Goal: Book appointment/travel/reservation

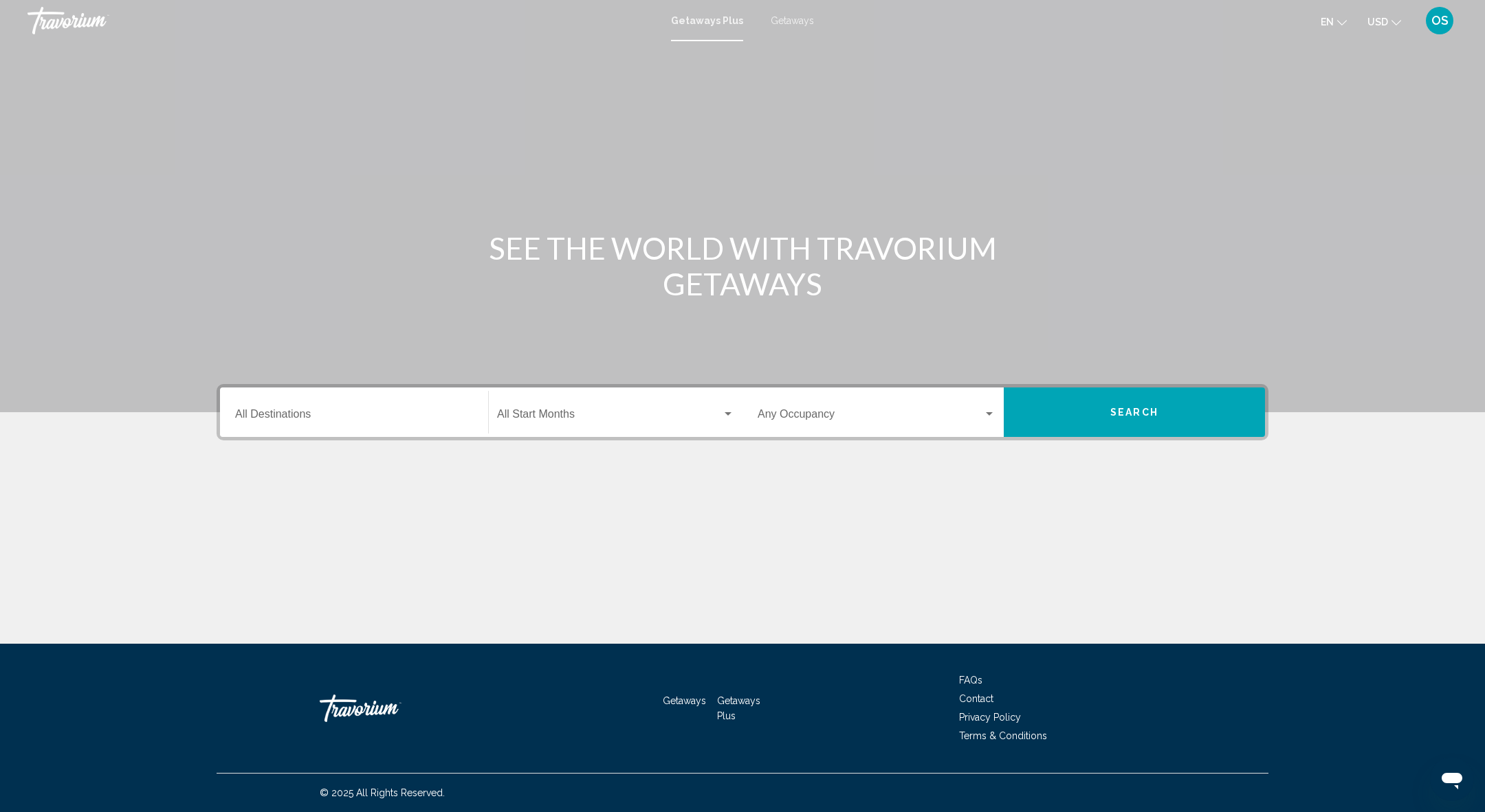
click at [793, 28] on div "Getaways Plus Getaways en English Español Français Italiano Português русский U…" at bounding box center [742, 20] width 1485 height 29
click at [793, 26] on div "Getaways Plus Getaways en English Español Français Italiano Português русский U…" at bounding box center [742, 20] width 1485 height 29
drag, startPoint x: 799, startPoint y: 14, endPoint x: 799, endPoint y: 4, distance: 10.0
click at [799, 11] on div "Getaways Plus Getaways en English Español Français Italiano Português русский U…" at bounding box center [742, 20] width 1485 height 29
click at [784, 20] on span "Getaways" at bounding box center [793, 20] width 44 height 11
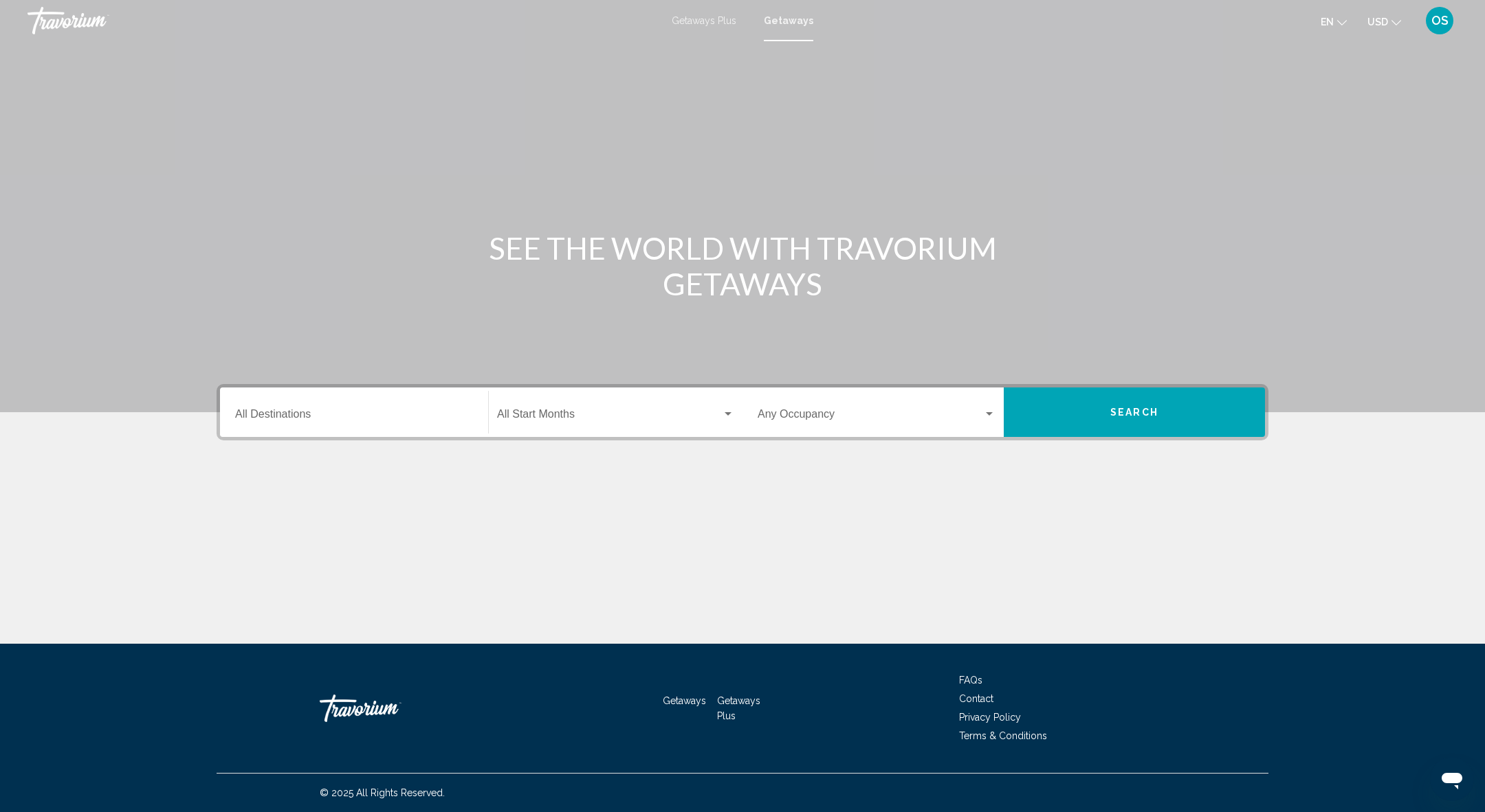
click at [279, 409] on div "Destination All Destinations" at bounding box center [354, 413] width 238 height 44
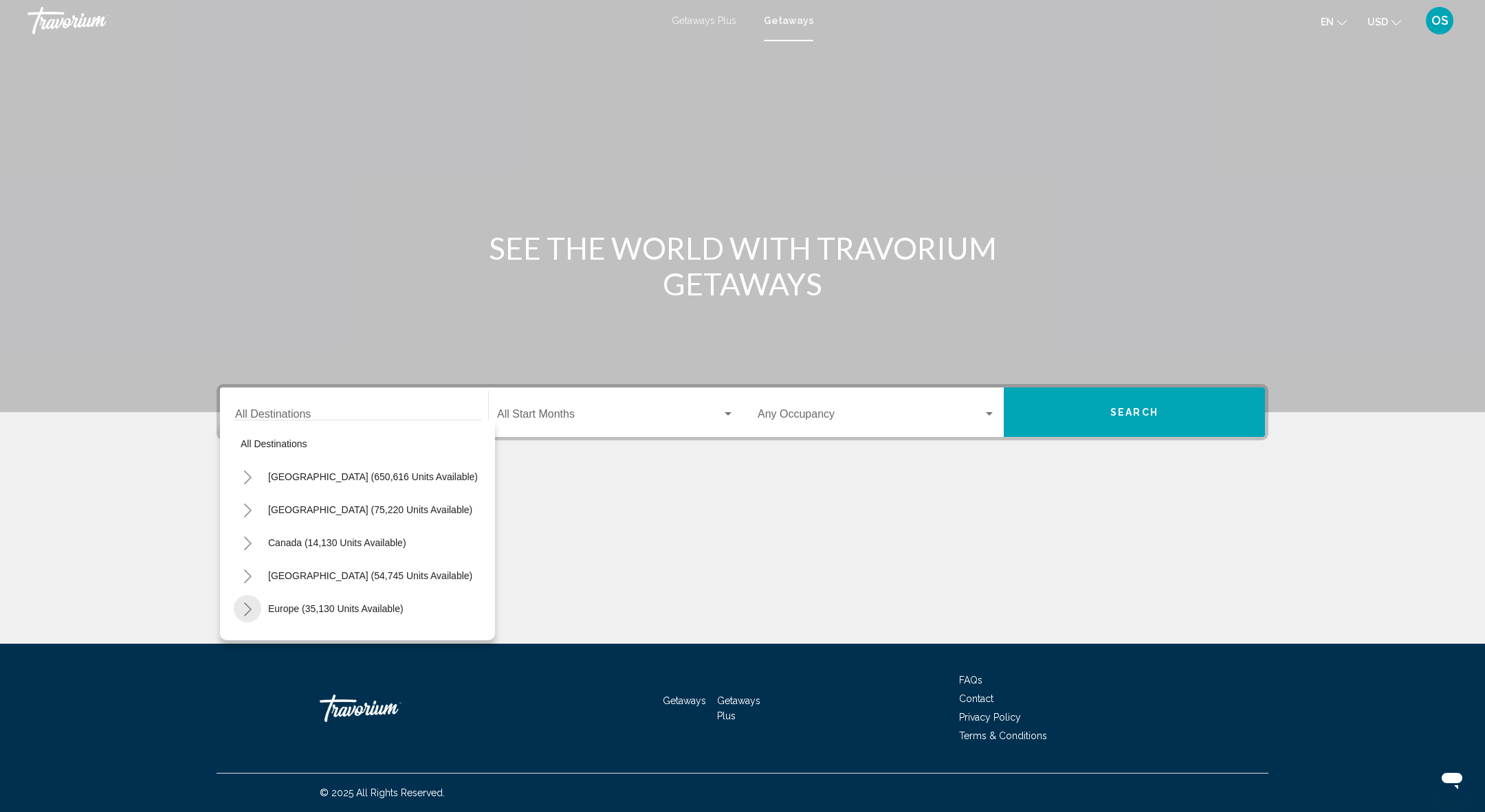
click at [246, 615] on icon "Toggle Europe (35,130 units available)" at bounding box center [248, 609] width 11 height 14
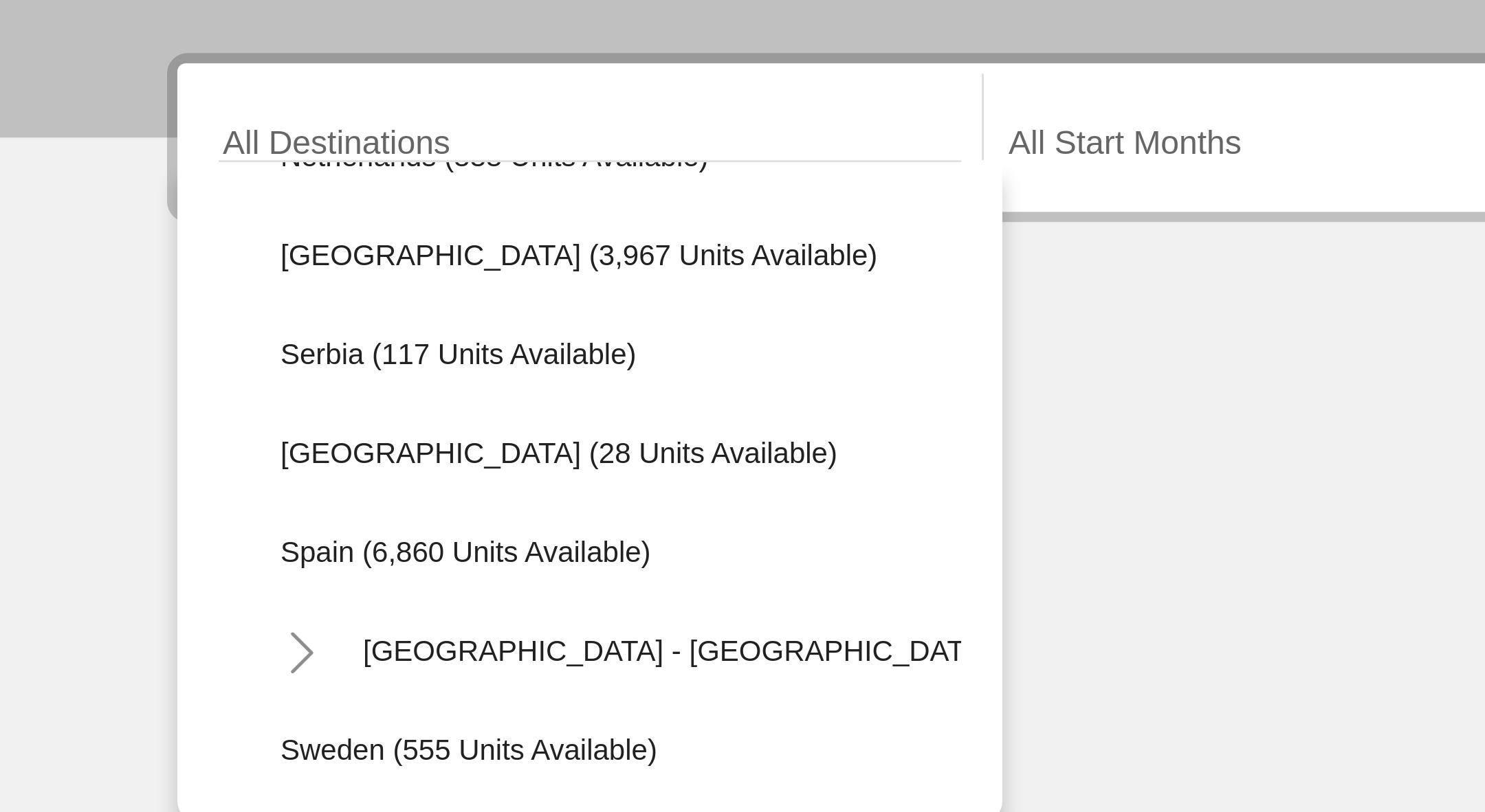
scroll to position [629, 0]
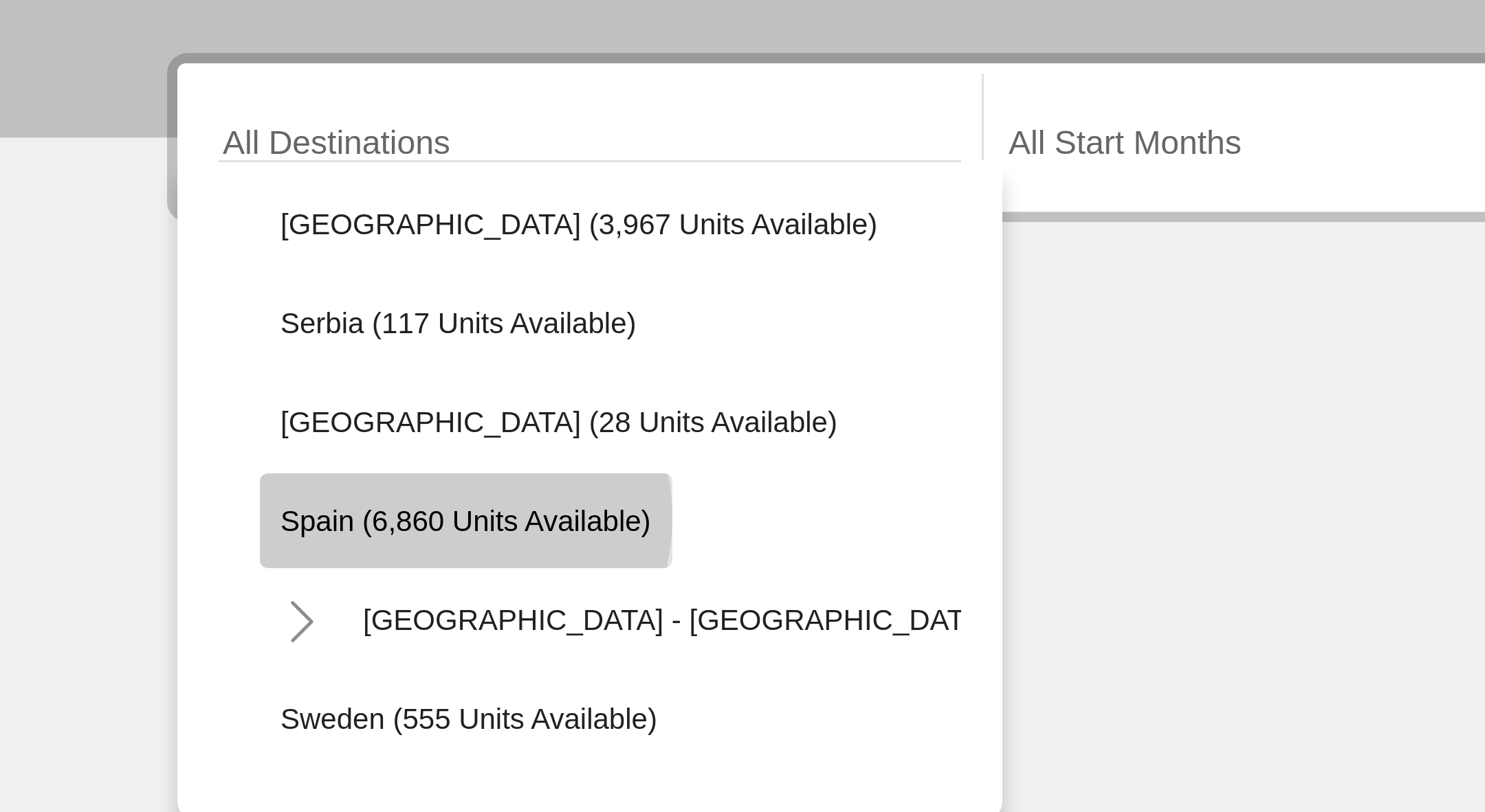
click at [311, 538] on span "Spain (6,860 units available)" at bounding box center [316, 540] width 124 height 11
type input "**********"
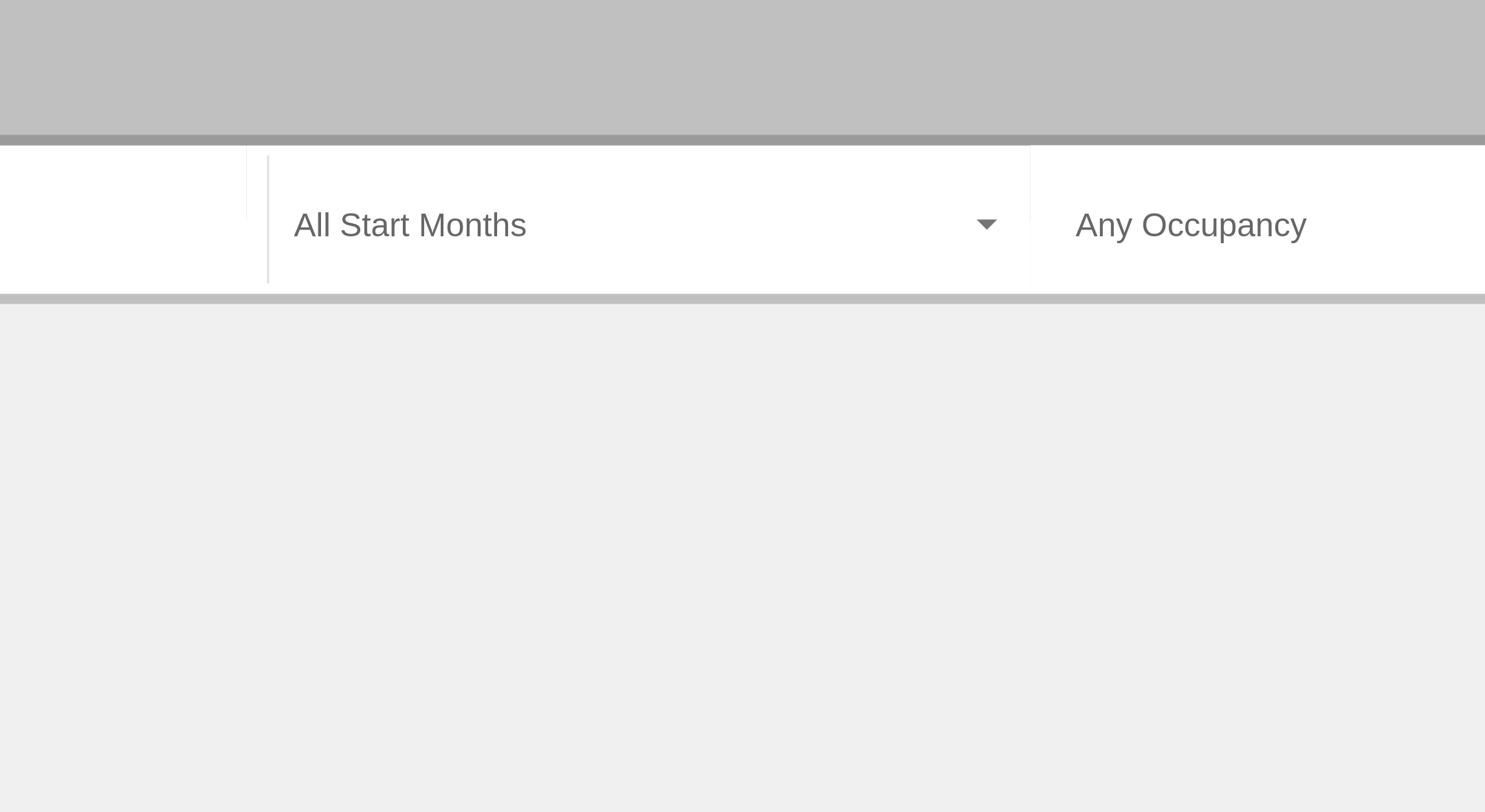
click at [575, 397] on div "Start Month All Start Months" at bounding box center [615, 413] width 237 height 44
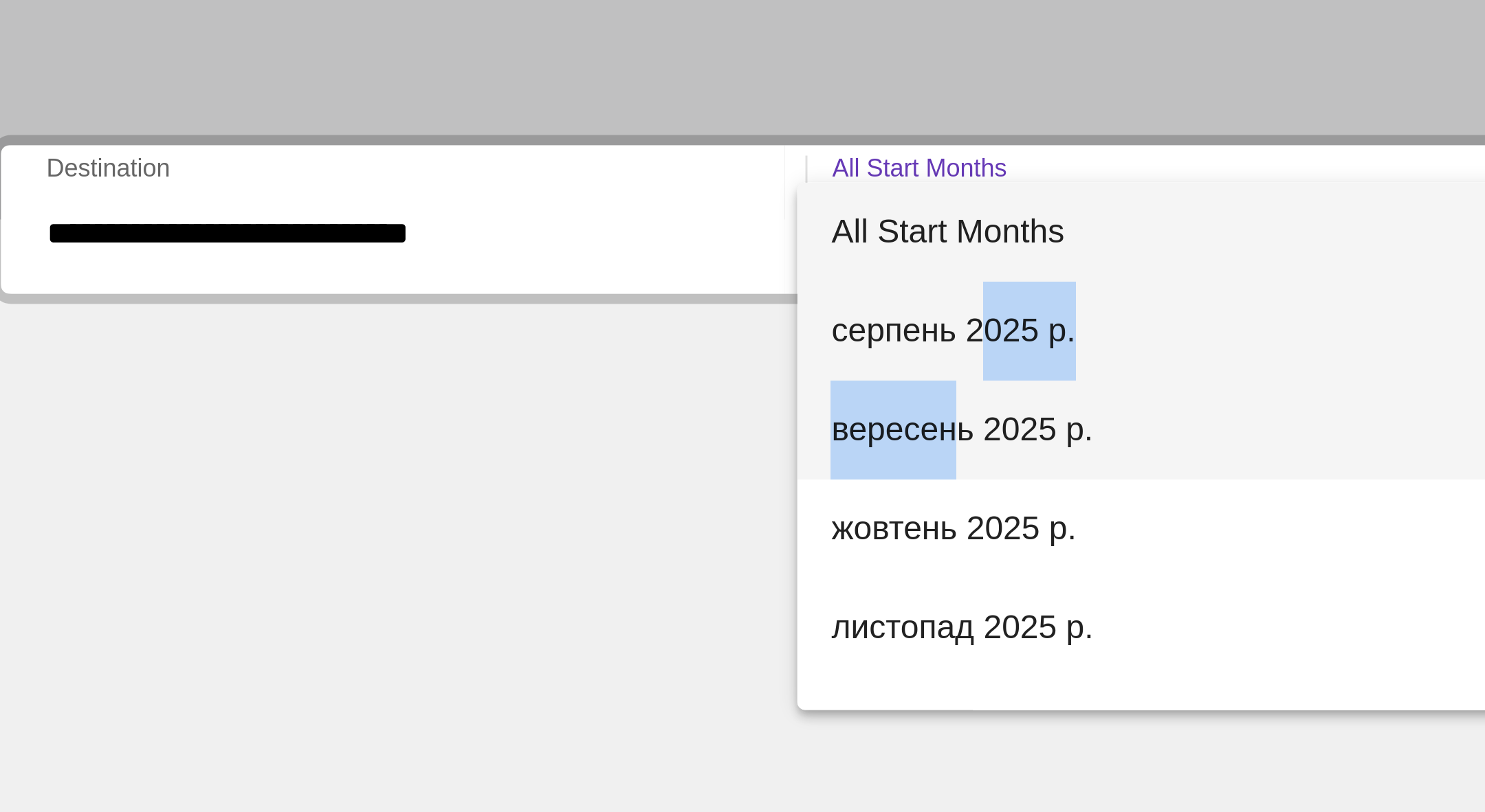
drag, startPoint x: 547, startPoint y: 446, endPoint x: 537, endPoint y: 486, distance: 41.2
click at [537, 487] on div "All Start Months серпень 2025 р. вересень 2025 р. жовтень 2025 р. листопад 2025…" at bounding box center [615, 488] width 260 height 176
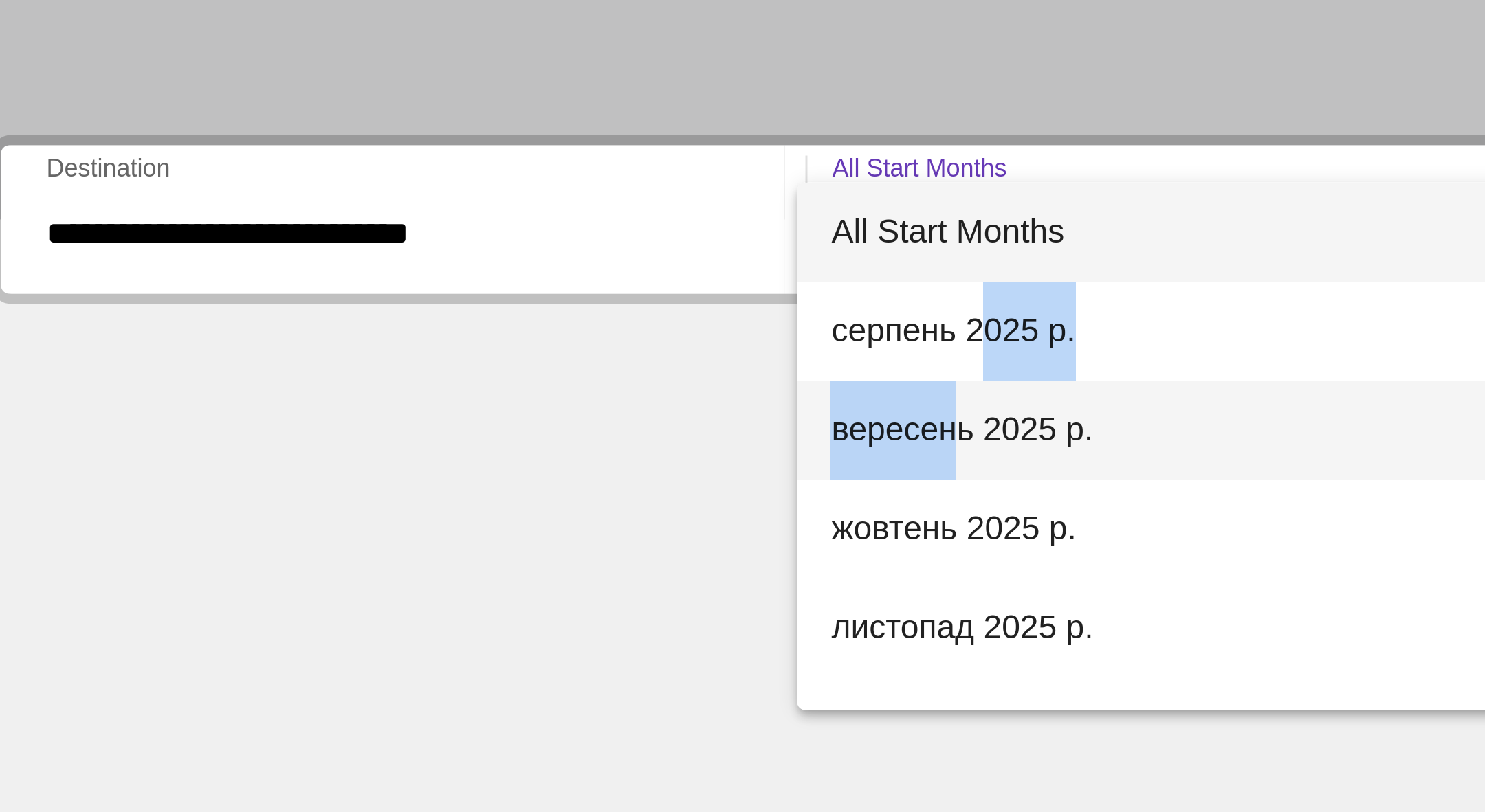
click at [537, 486] on span "вересень 2025 р." at bounding box center [615, 482] width 238 height 33
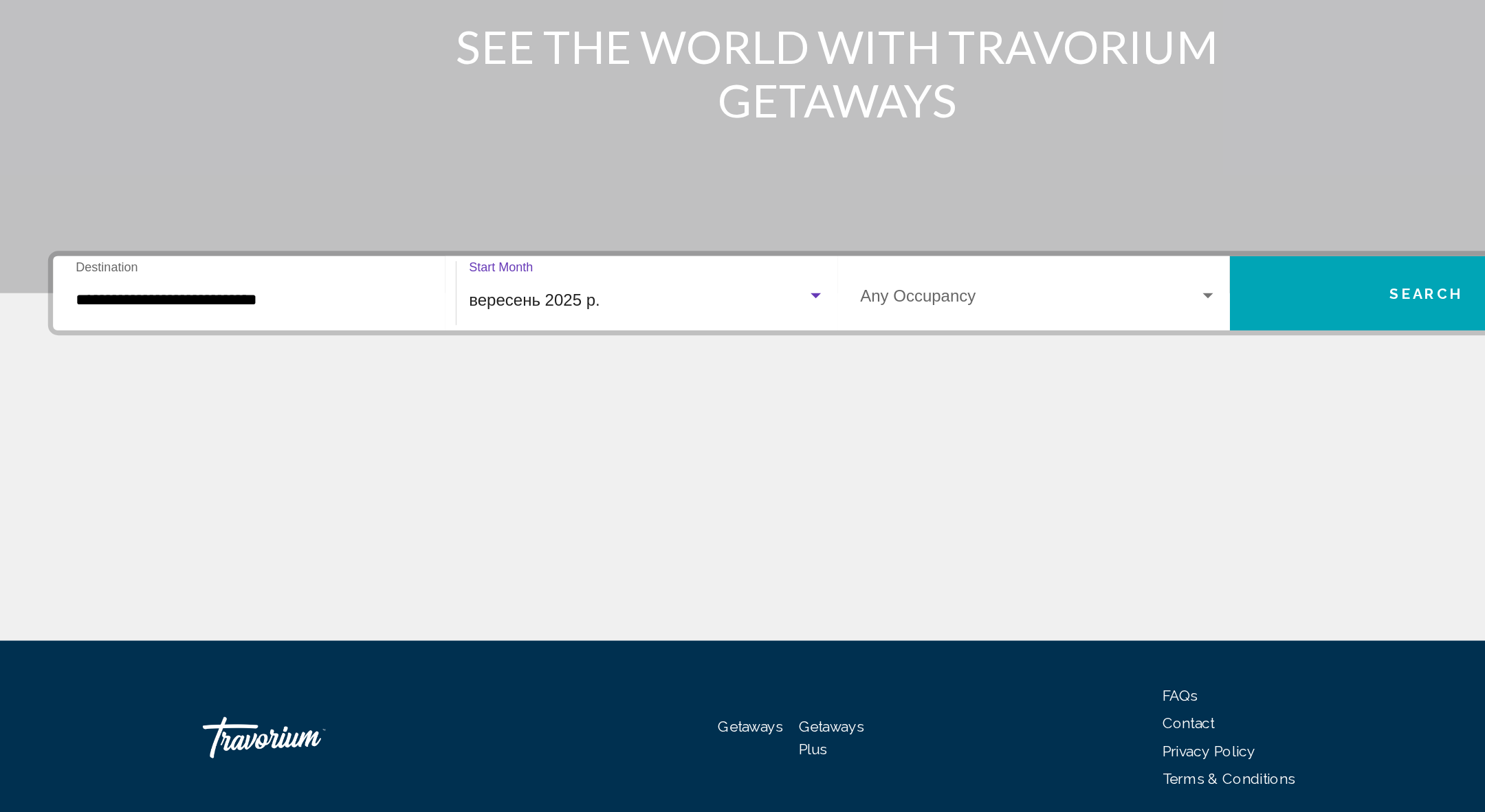
click at [1099, 420] on button "Search" at bounding box center [1135, 412] width 262 height 50
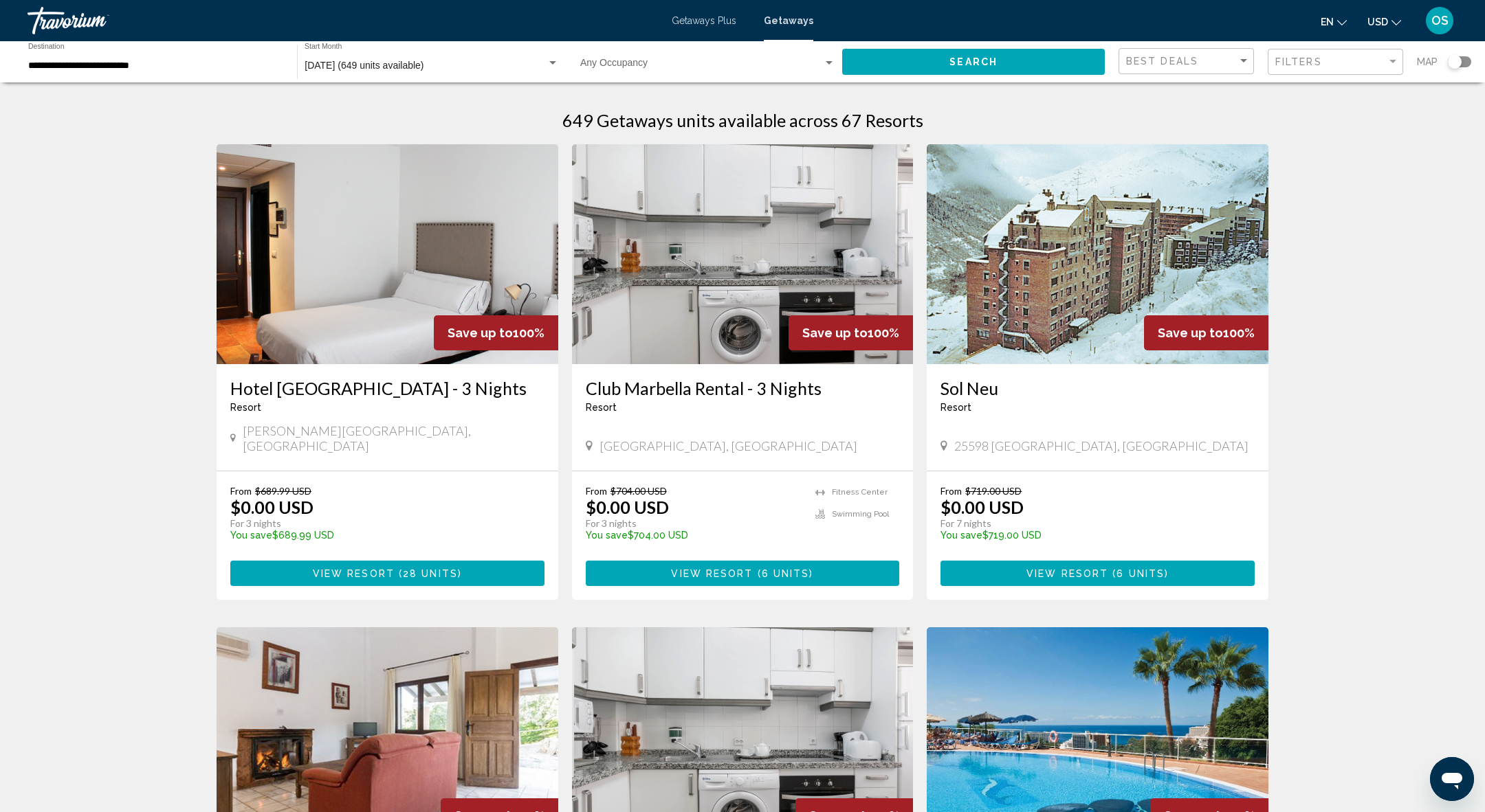
click at [1468, 63] on div "Search widget" at bounding box center [1459, 62] width 23 height 11
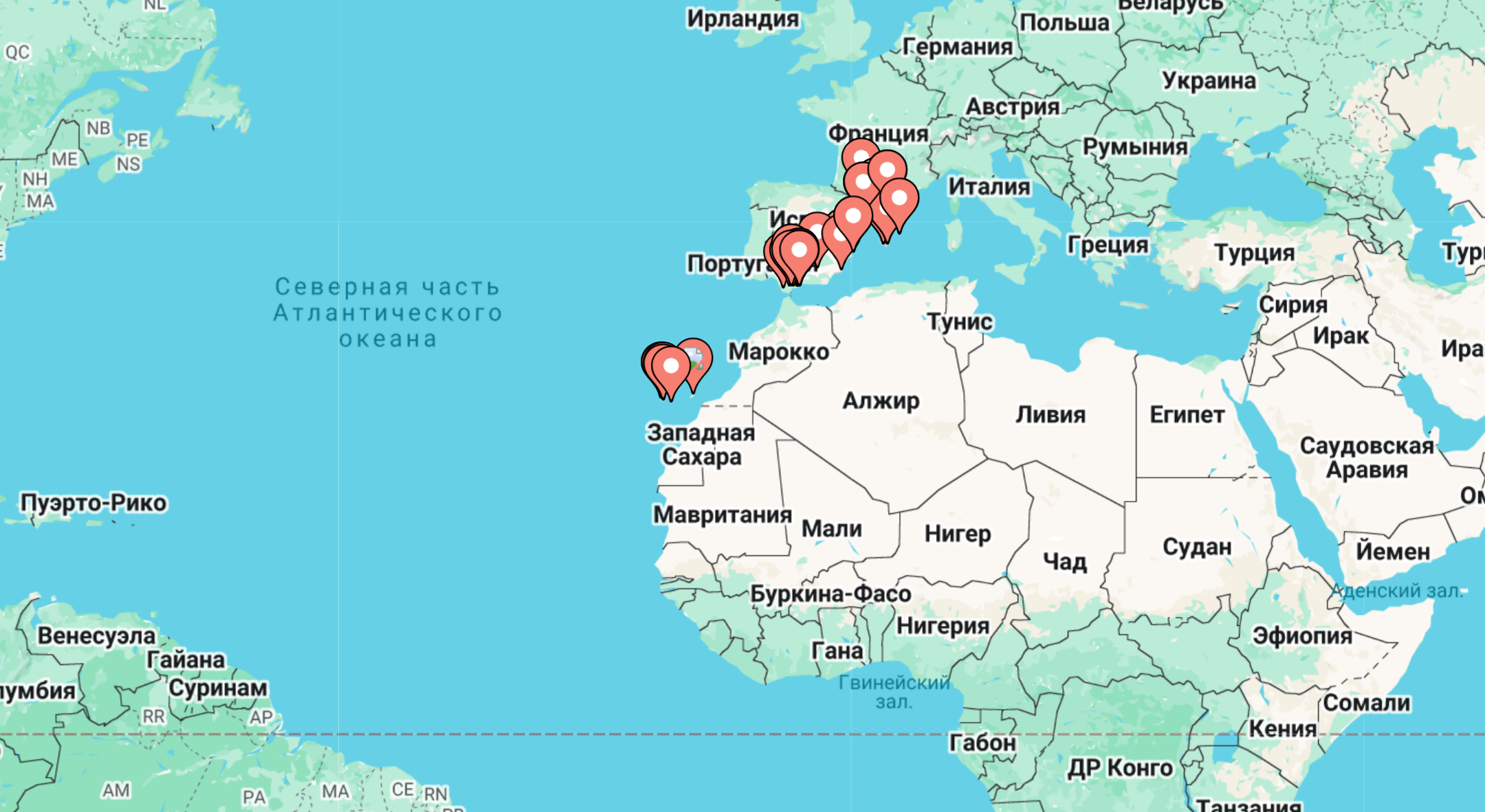
click at [864, 263] on div "Чтобы активировать перетаскивание с помощью клавиатуры, нажмите Alt + Ввод. Пос…" at bounding box center [742, 302] width 1052 height 412
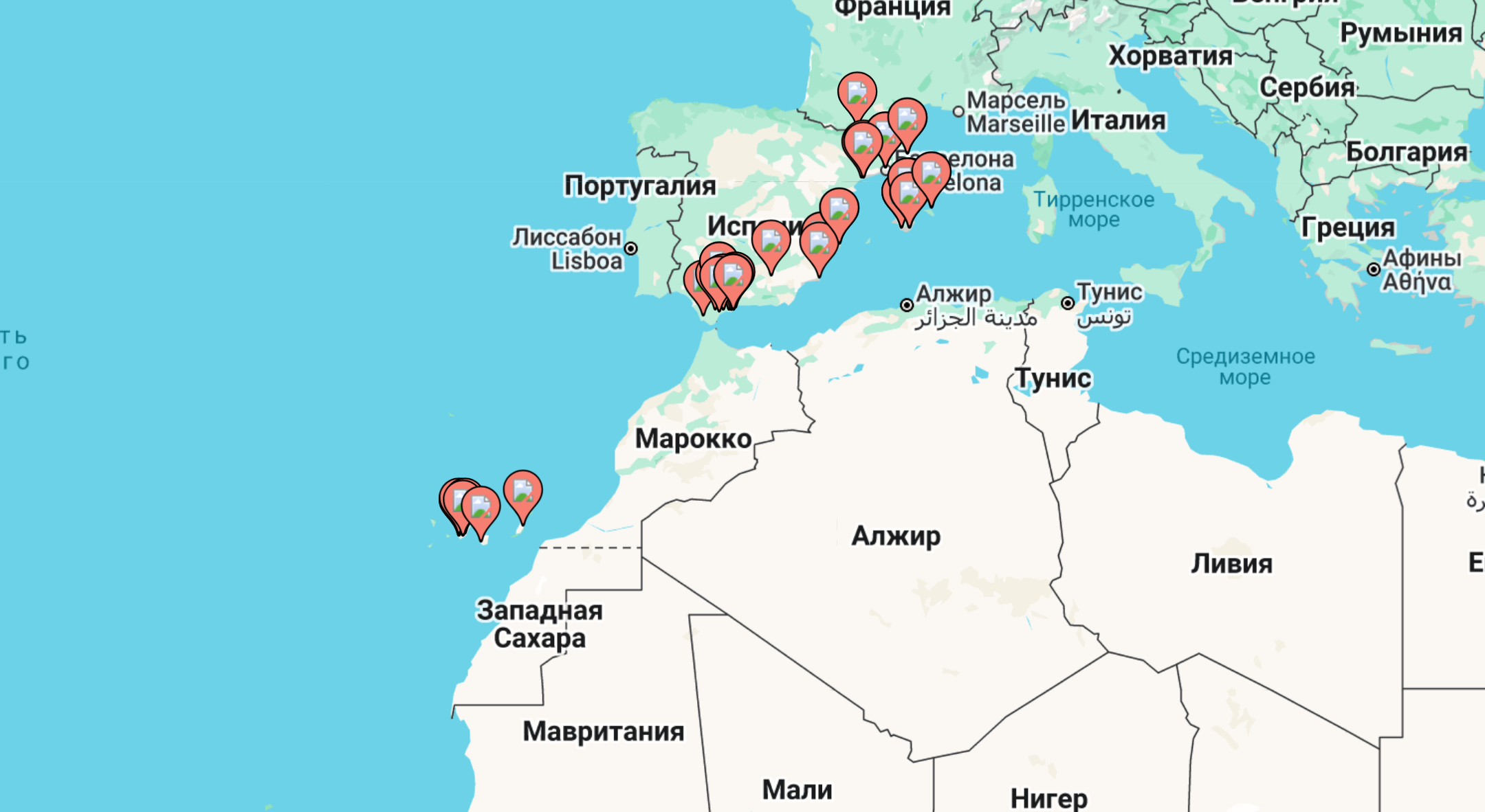
click at [864, 263] on div "Чтобы активировать перетаскивание с помощью клавиатуры, нажмите Alt + Ввод. Пос…" at bounding box center [742, 302] width 1052 height 412
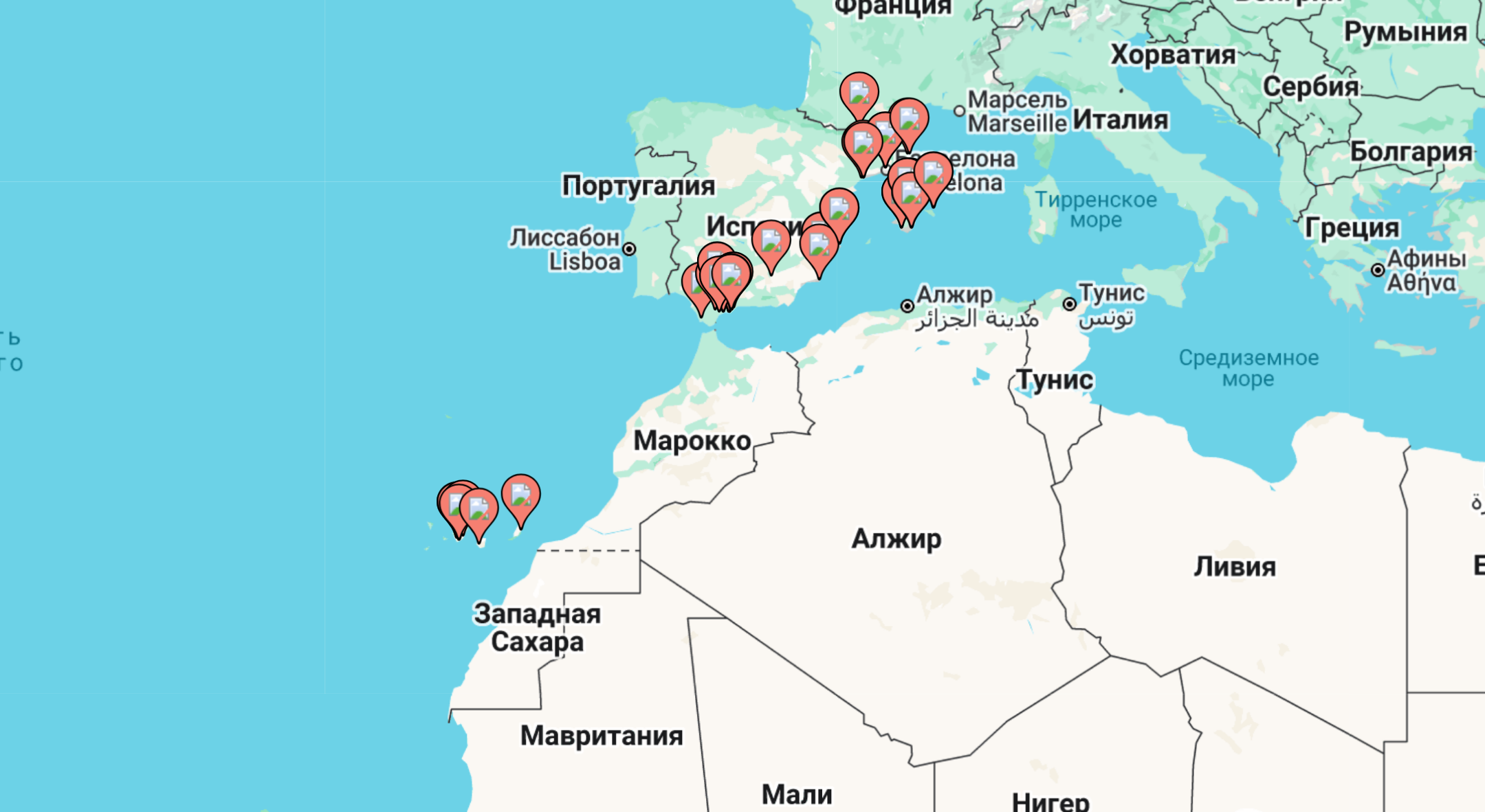
click at [864, 263] on div "Чтобы активировать перетаскивание с помощью клавиатуры, нажмите Alt + Ввод. Пос…" at bounding box center [742, 302] width 1052 height 412
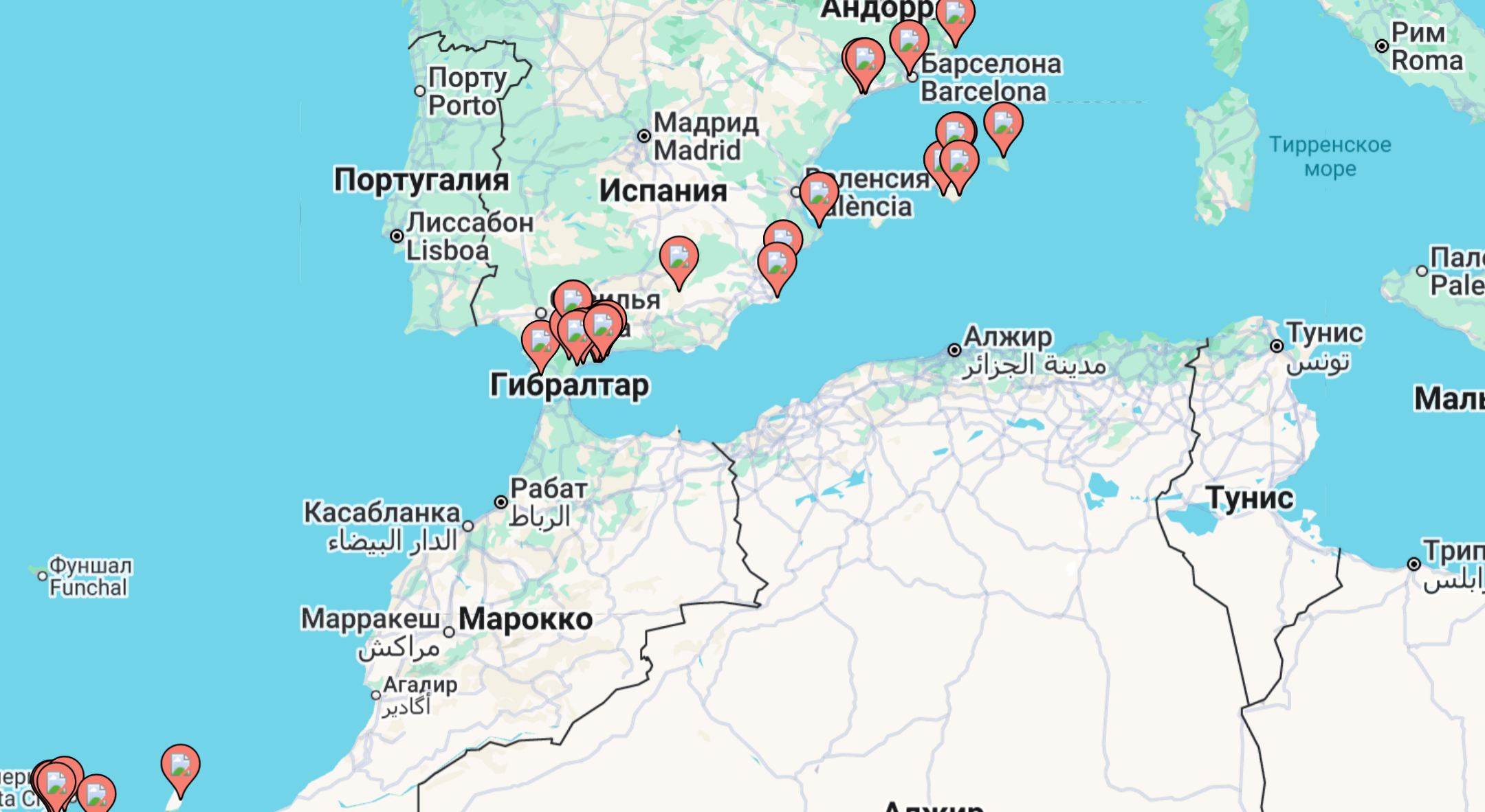
click at [864, 263] on div "Чтобы активировать перетаскивание с помощью клавиатуры, нажмите Alt + Ввод. Пос…" at bounding box center [742, 302] width 1052 height 412
click at [860, 265] on div "Чтобы активировать перетаскивание с помощью клавиатуры, нажмите Alt + Ввод. Пос…" at bounding box center [742, 302] width 1052 height 412
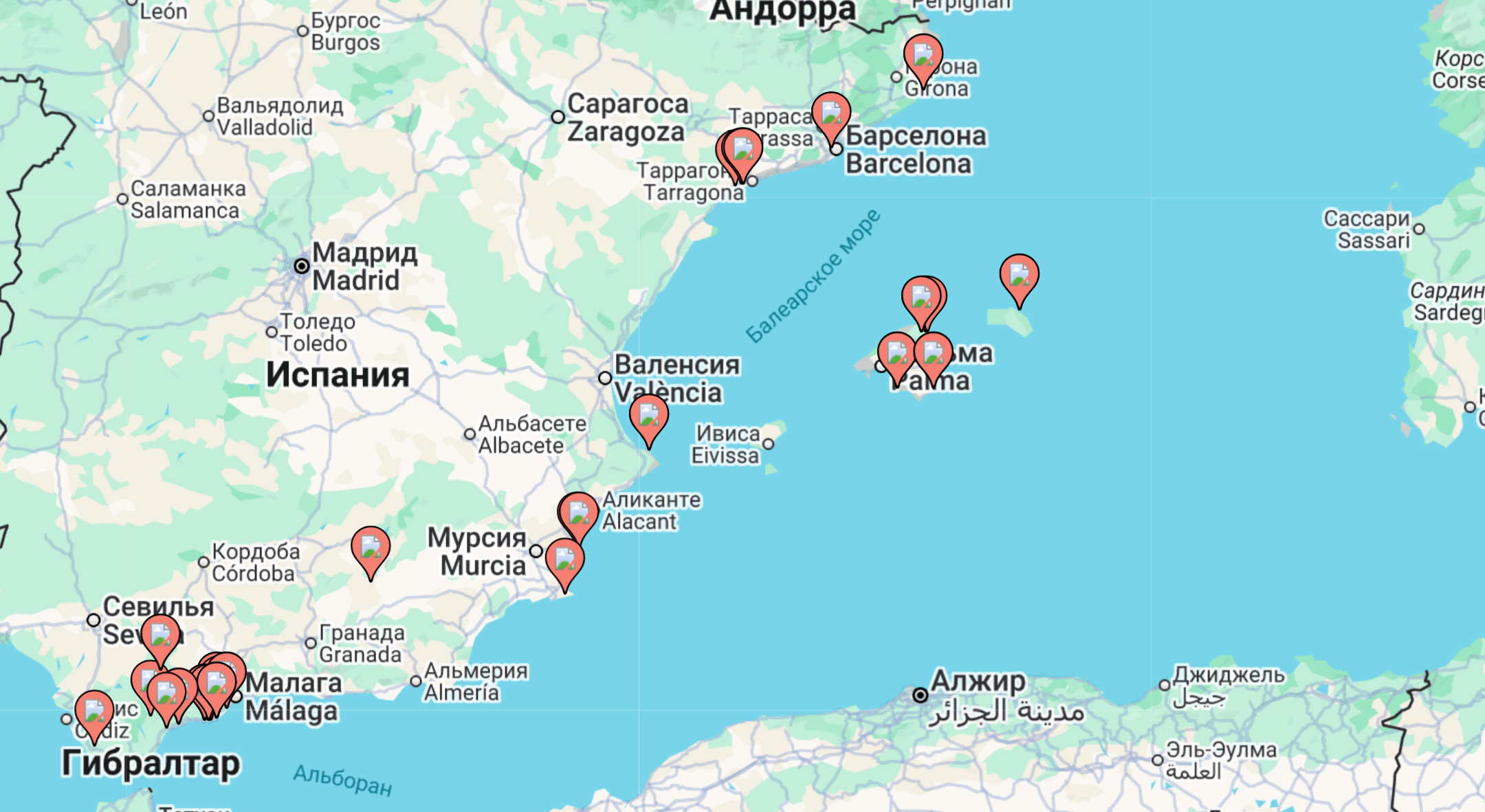
drag, startPoint x: 860, startPoint y: 216, endPoint x: 810, endPoint y: 315, distance: 110.9
click at [810, 315] on div "Чтобы активировать перетаскивание с помощью клавиатуры, нажмите Alt + Ввод. Пос…" at bounding box center [742, 302] width 1052 height 412
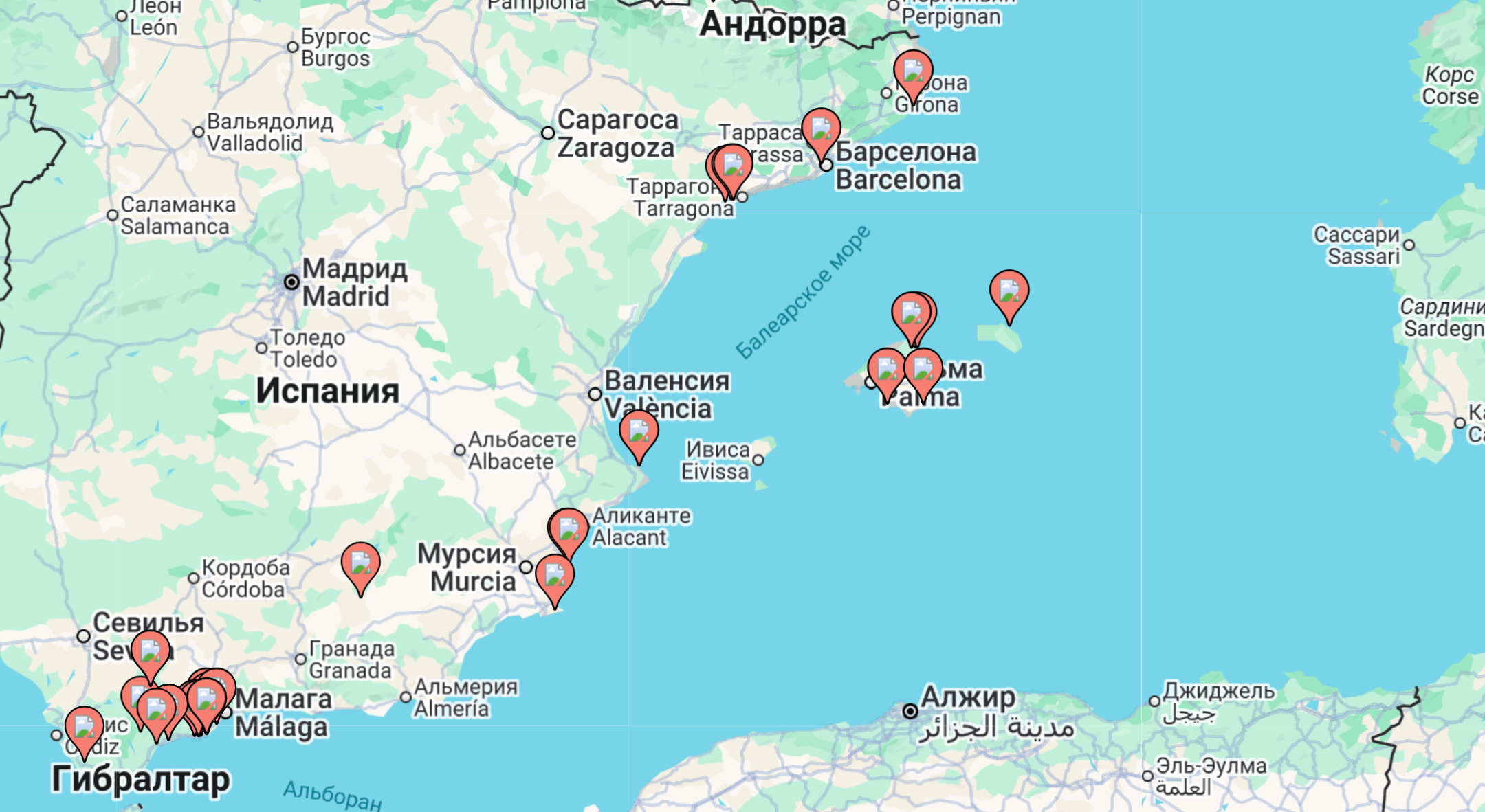
click at [842, 239] on div "Чтобы активировать перетаскивание с помощью клавиатуры, нажмите Alt + Ввод. Пос…" at bounding box center [742, 302] width 1052 height 412
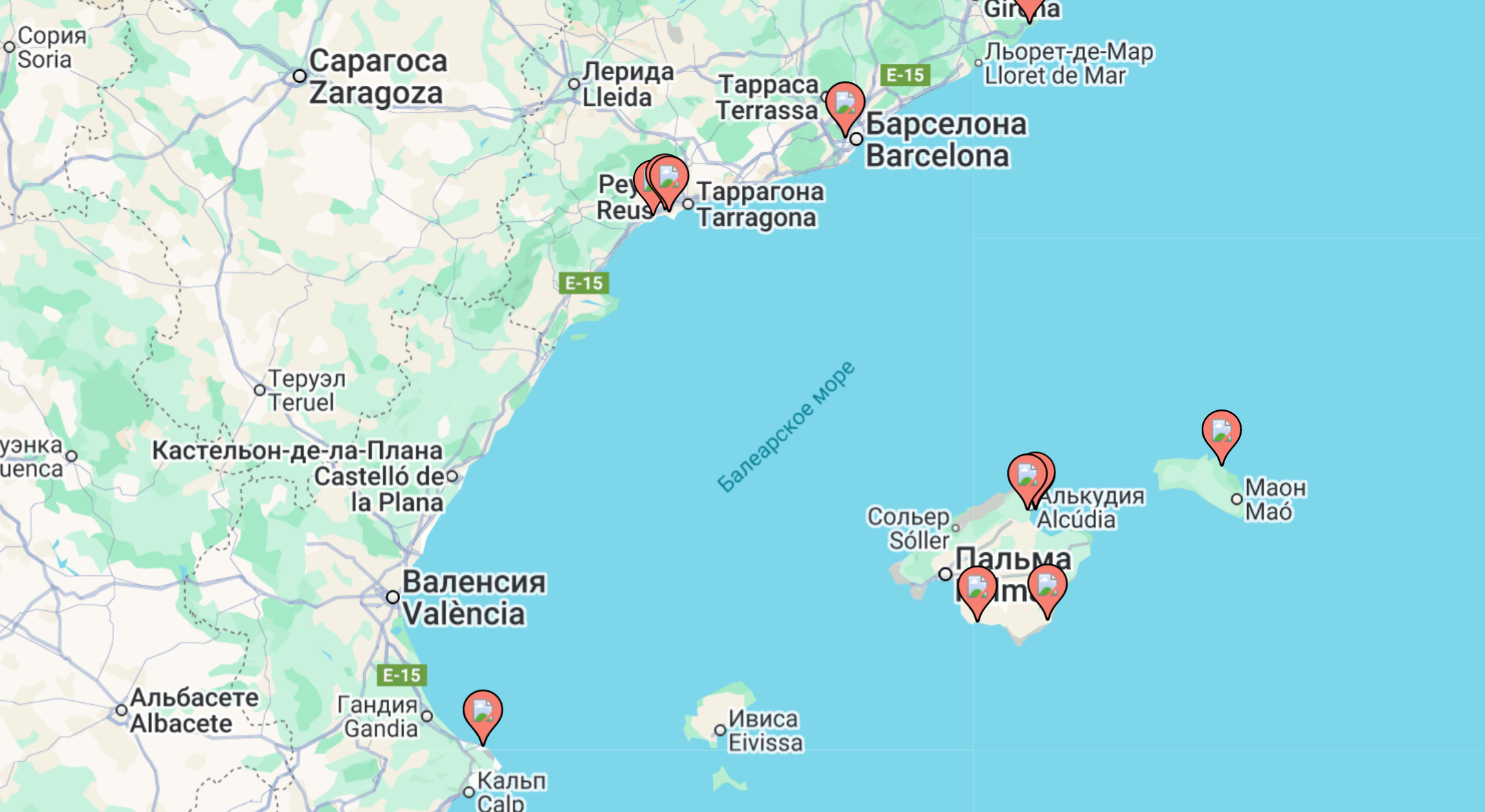
click at [794, 250] on div "Чтобы активировать перетаскивание с помощью клавиатуры, нажмите Alt + Ввод. Пос…" at bounding box center [742, 302] width 1052 height 412
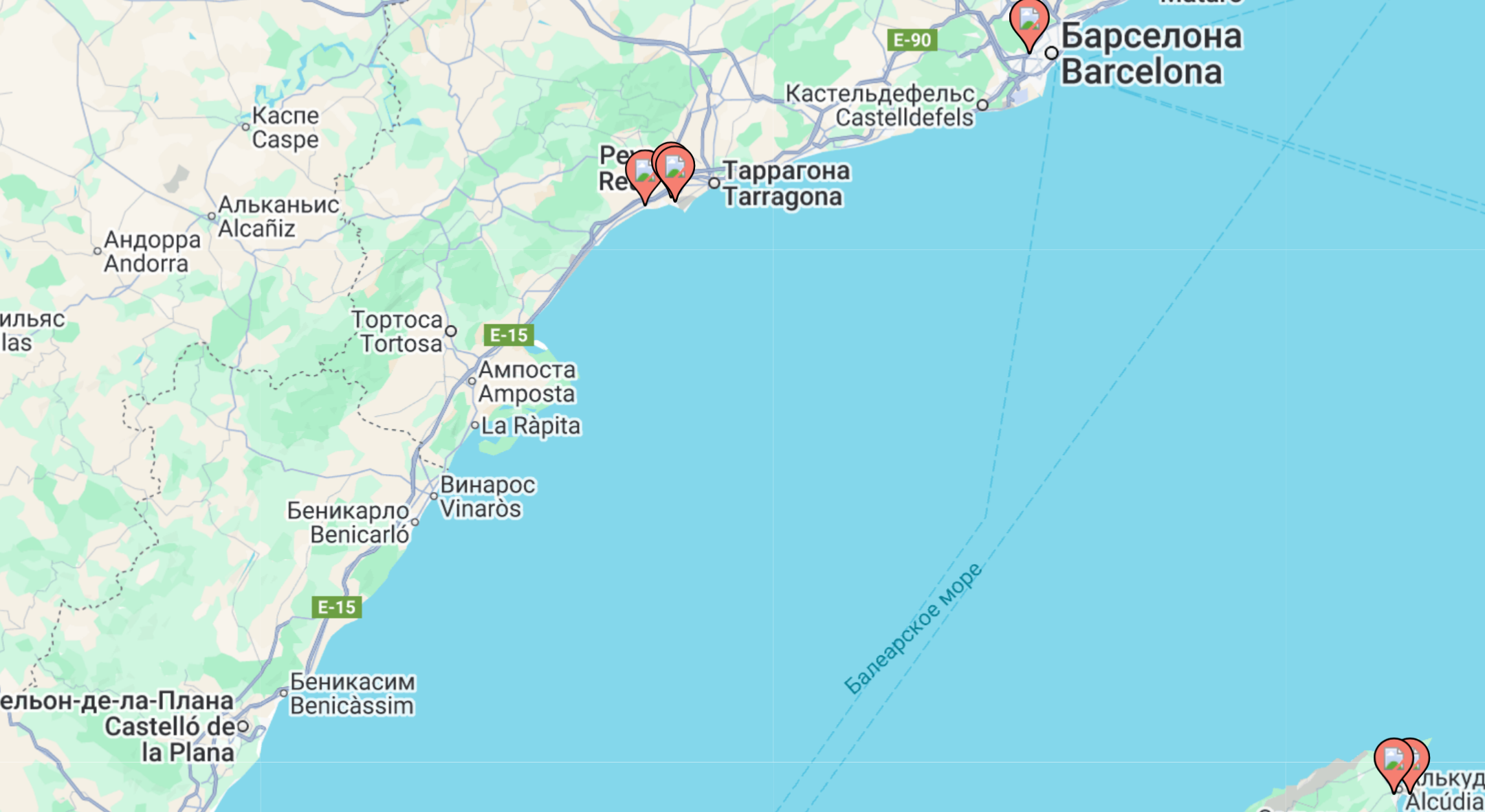
click at [794, 246] on div "Чтобы активировать перетаскивание с помощью клавиатуры, нажмите Alt + Ввод. Пос…" at bounding box center [742, 302] width 1052 height 412
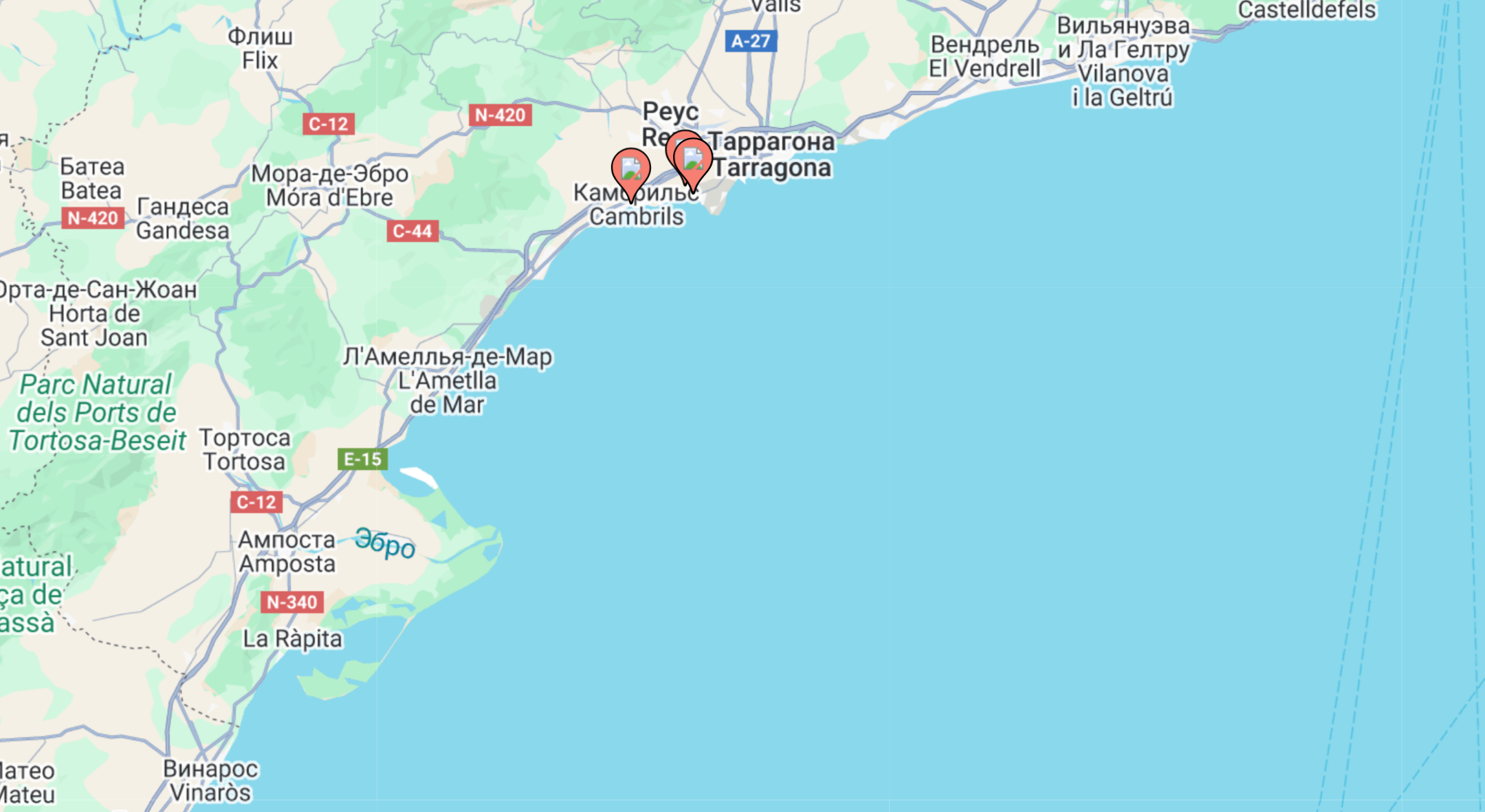
click at [787, 234] on image "Main content" at bounding box center [784, 231] width 8 height 8
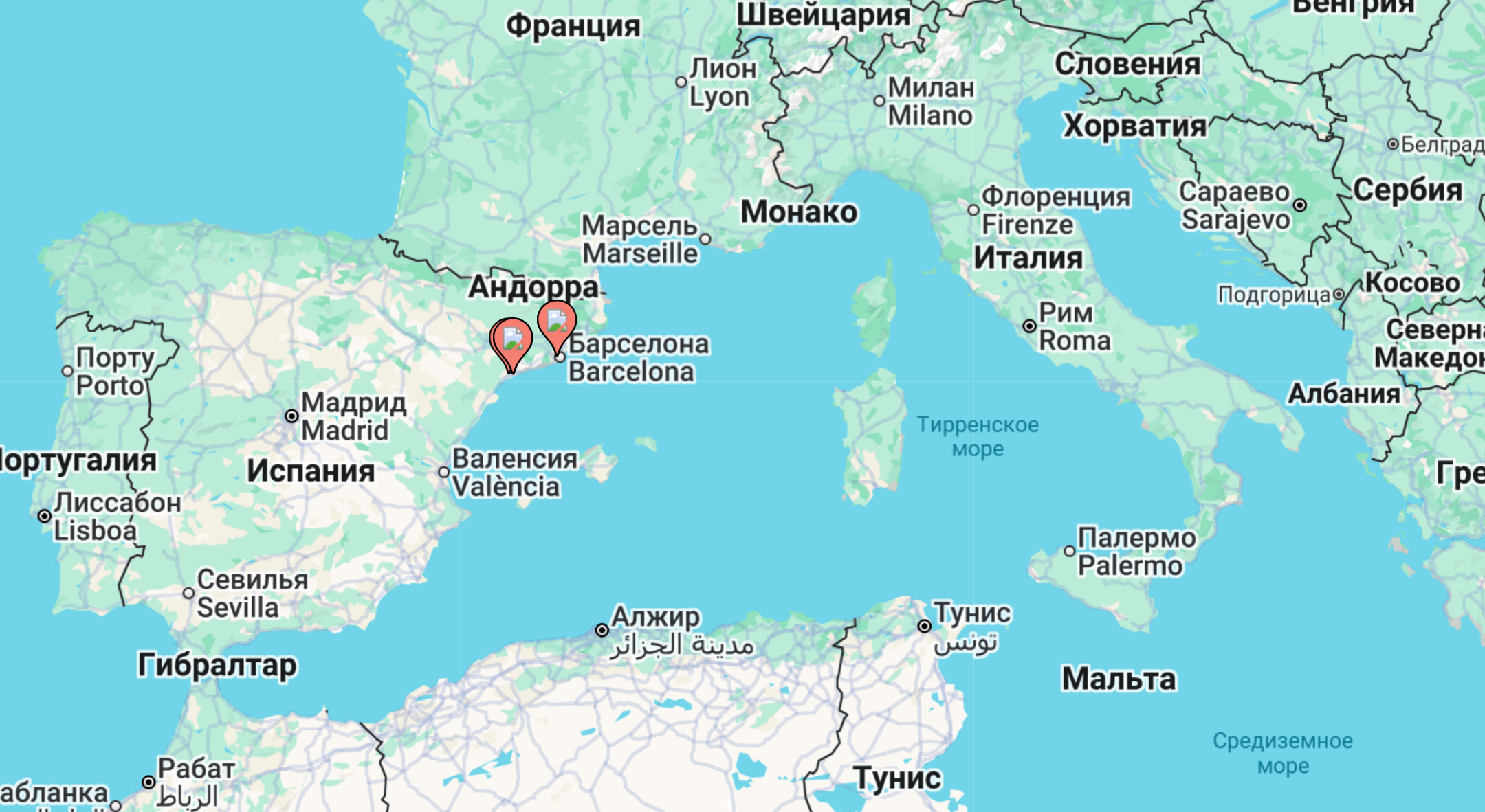
click at [739, 294] on icon "Main content" at bounding box center [744, 292] width 12 height 18
type input "**********"
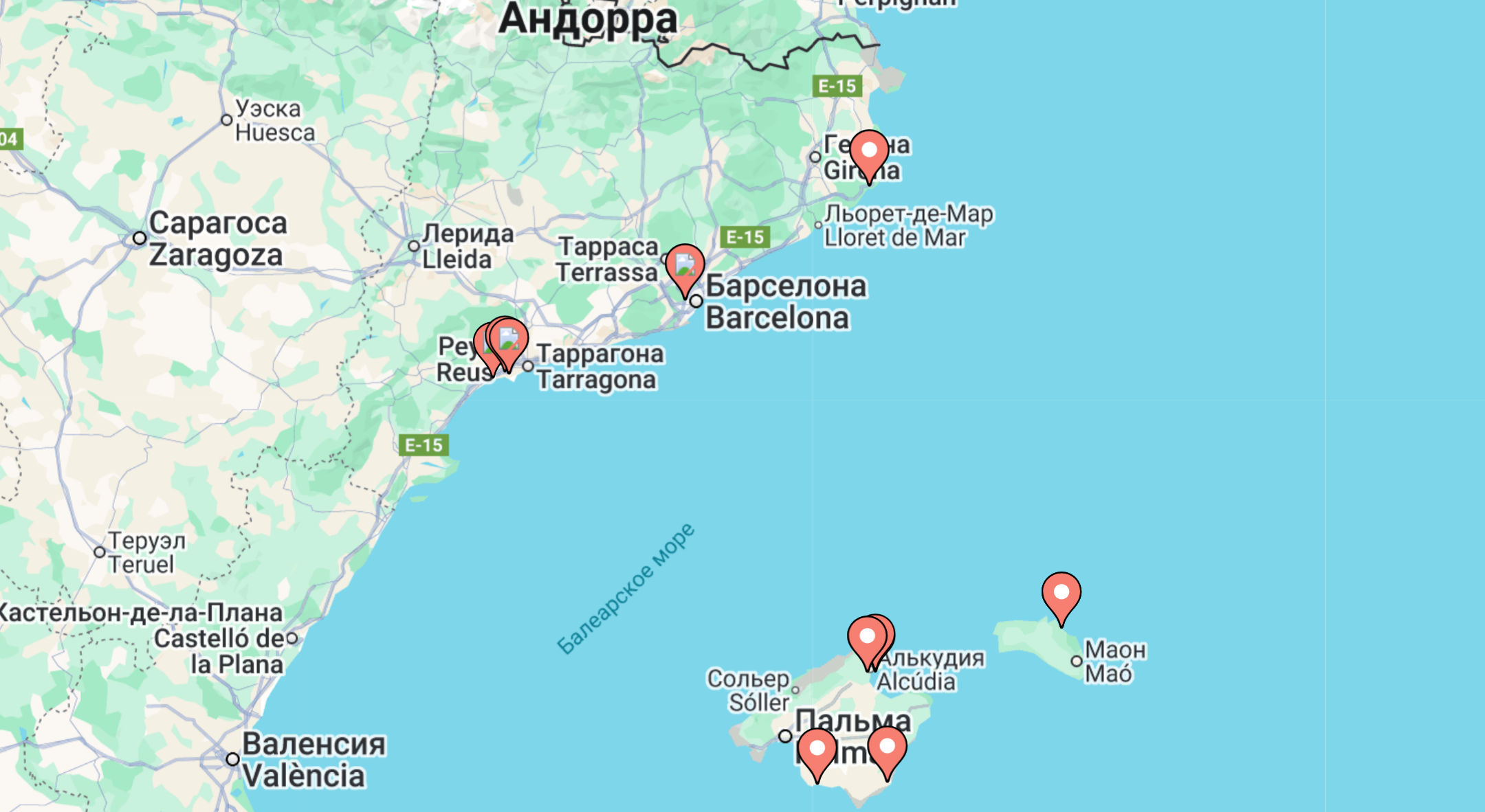
click at [734, 294] on gmp-advanced-marker "Main content" at bounding box center [741, 291] width 14 height 20
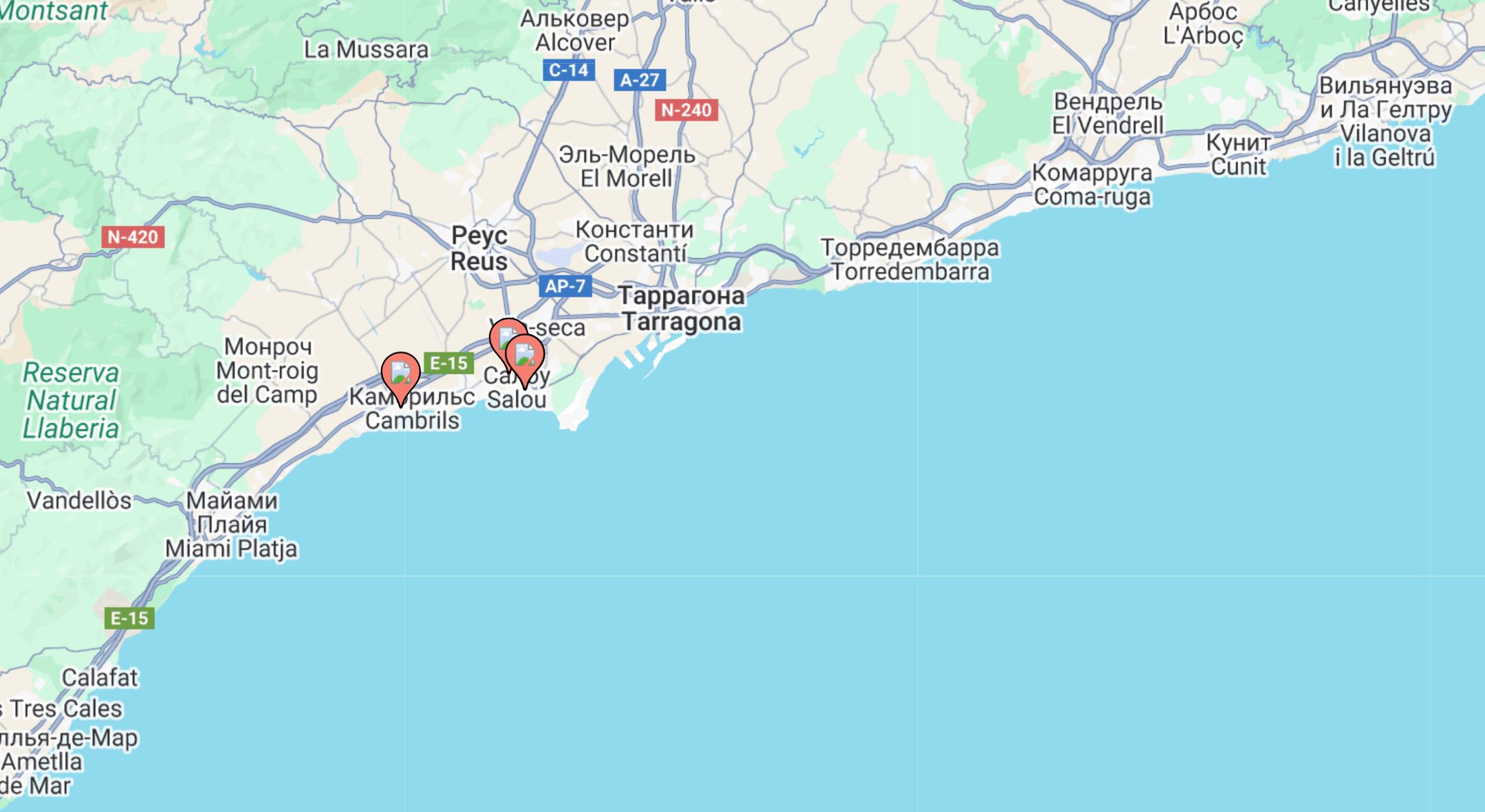
click at [705, 302] on image "Main content" at bounding box center [705, 300] width 8 height 8
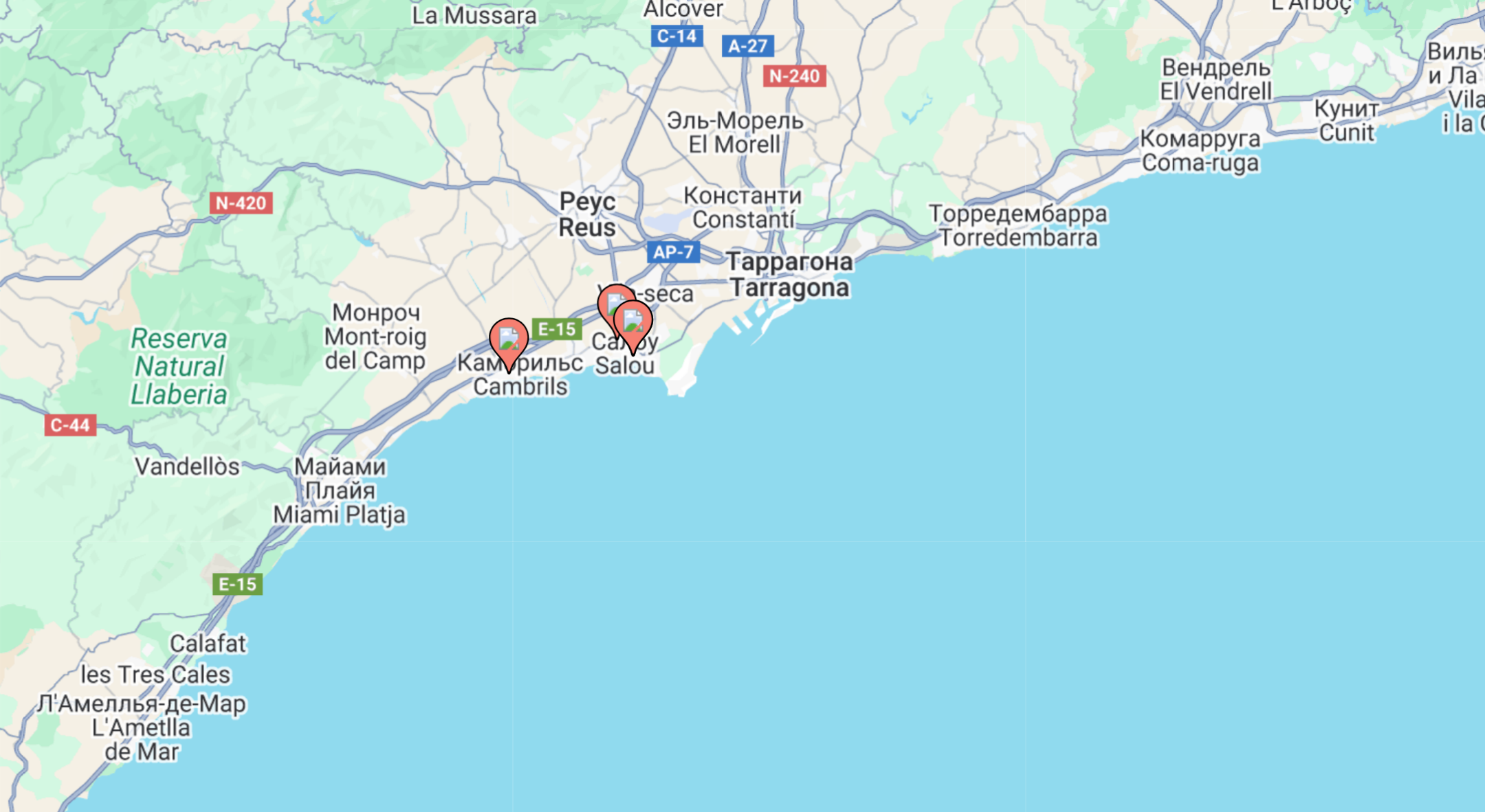
click at [742, 294] on icon "Main content" at bounding box center [742, 292] width 12 height 18
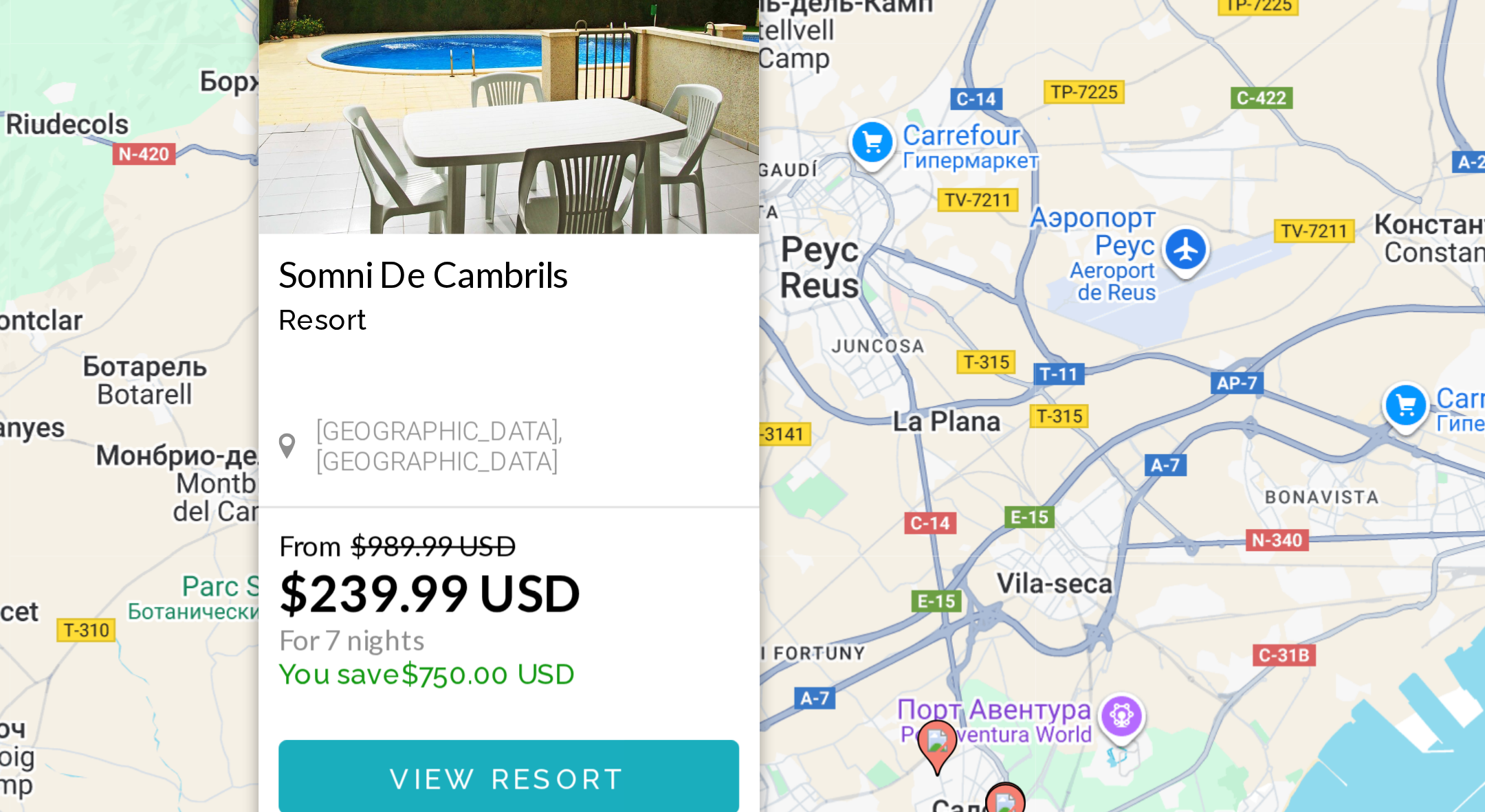
click at [750, 436] on span "View Resort" at bounding box center [742, 440] width 82 height 11
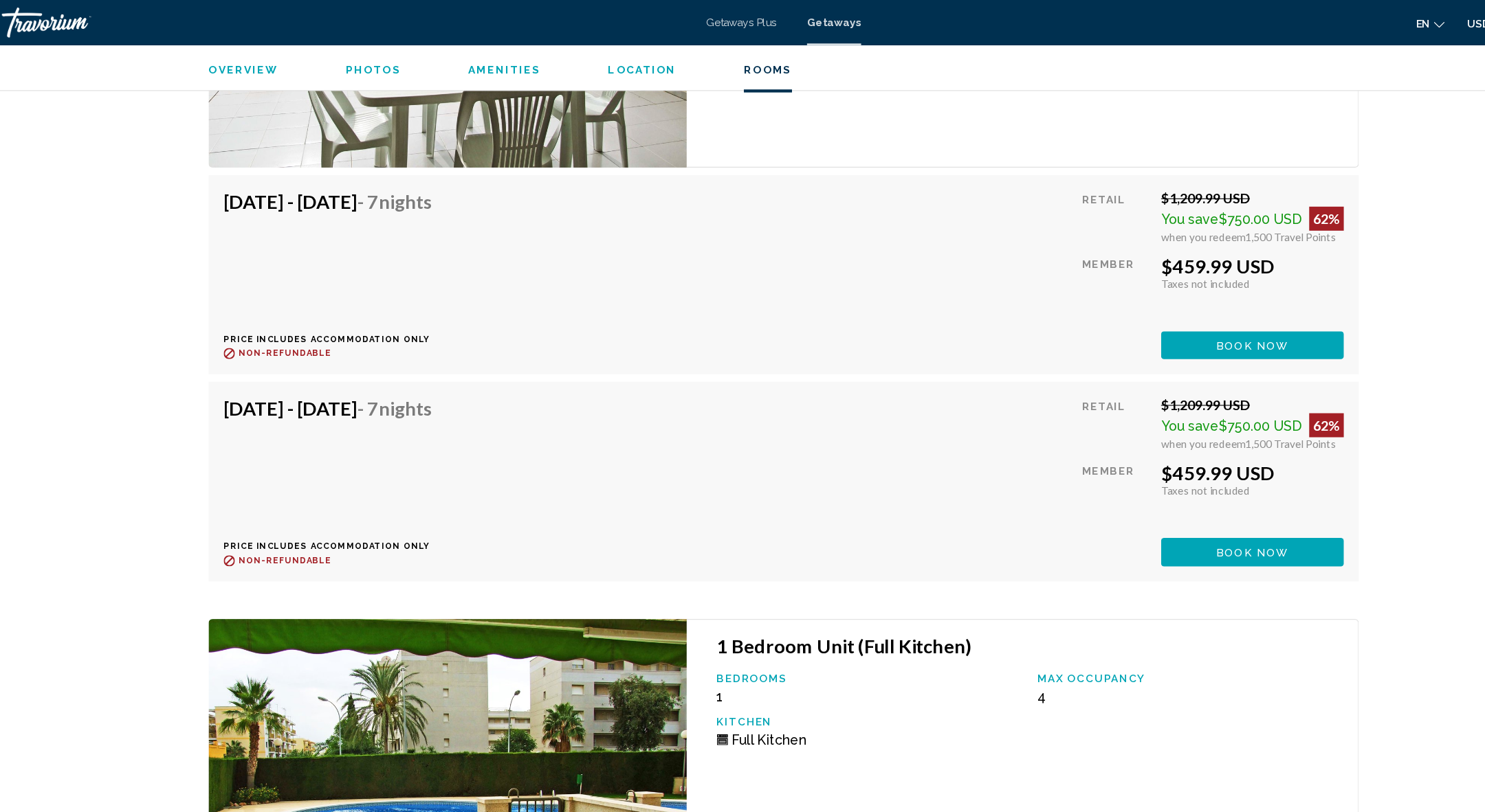
scroll to position [2826, 0]
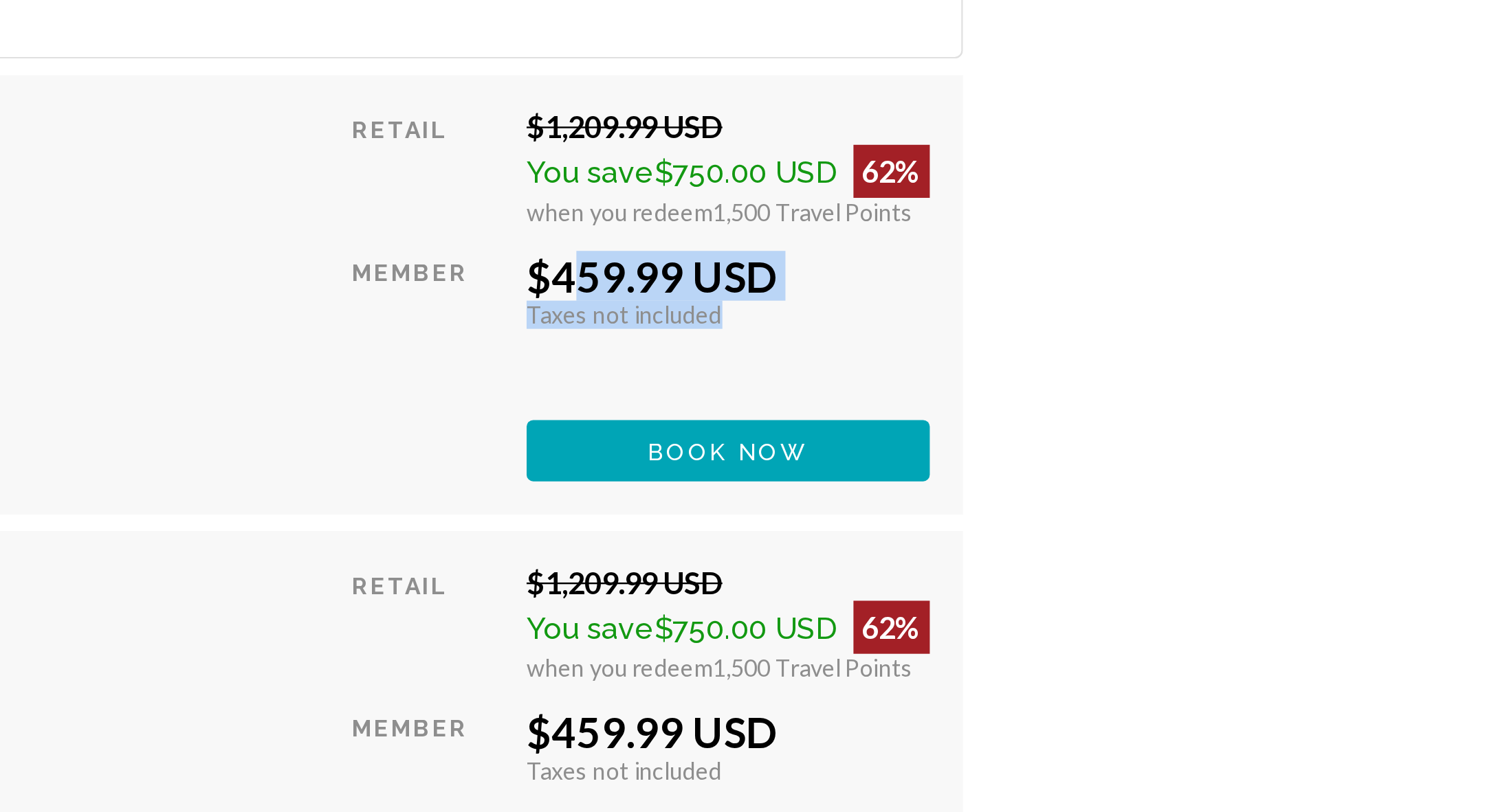
drag, startPoint x: 1096, startPoint y: 246, endPoint x: 1184, endPoint y: 273, distance: 92.0
click at [1184, 273] on div "Retail $1,209.99 USD You save $750.00 USD 62% when you redeem 1,500 Travel Poin…" at bounding box center [1135, 257] width 239 height 155
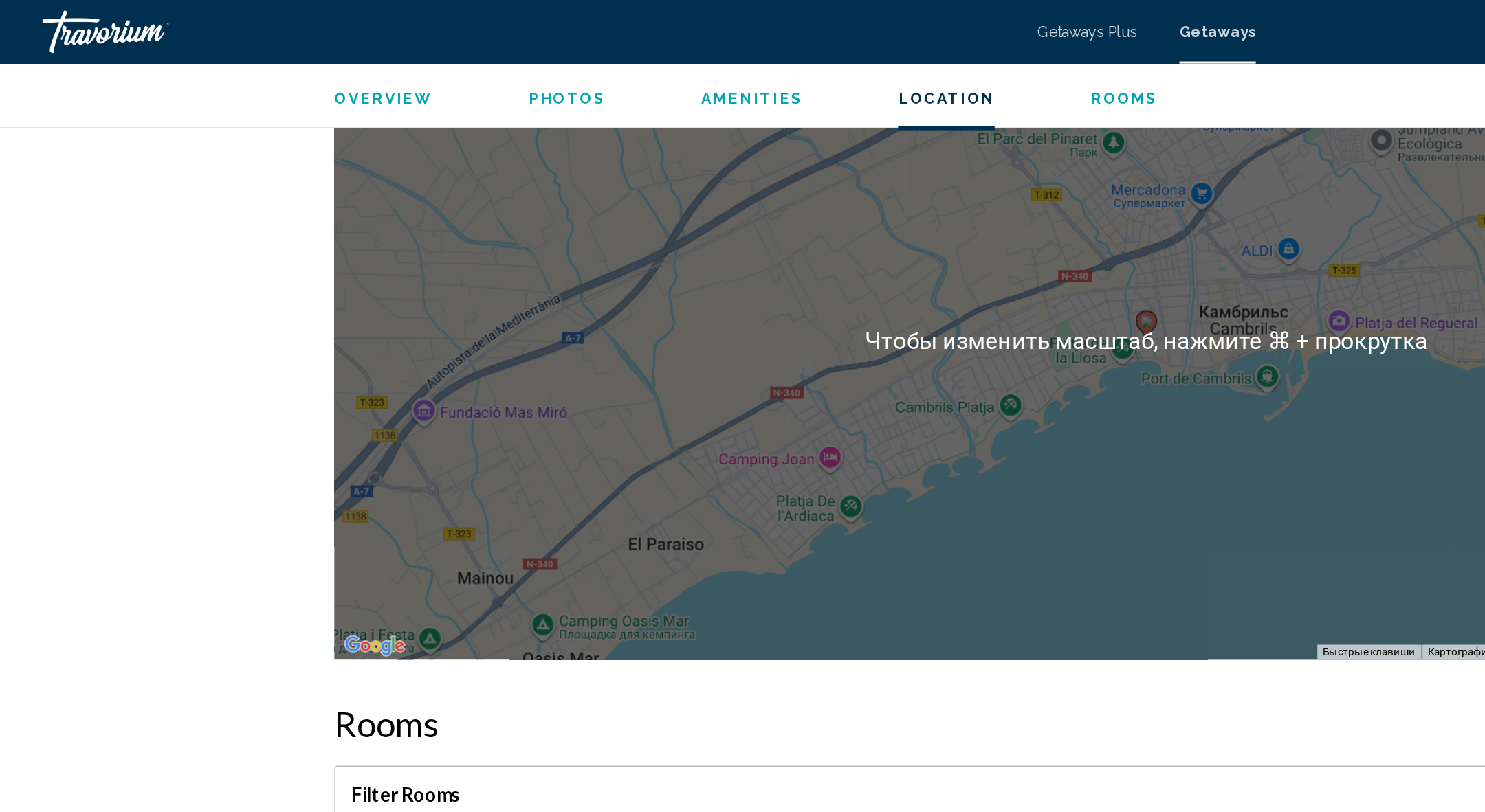
scroll to position [2019, 0]
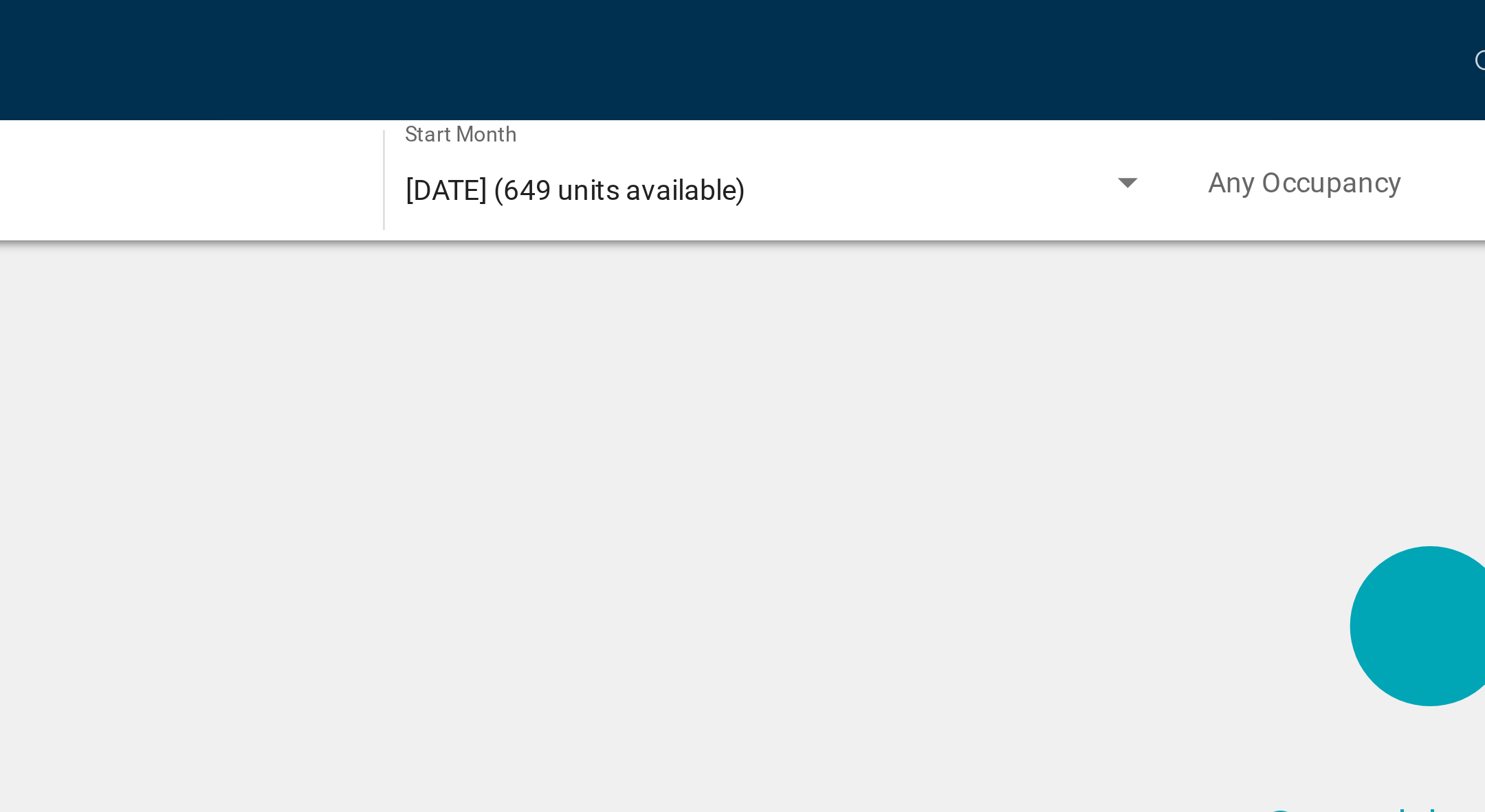
click at [333, 72] on div "[DATE] (649 units available) Start Month All Start Months" at bounding box center [431, 62] width 255 height 38
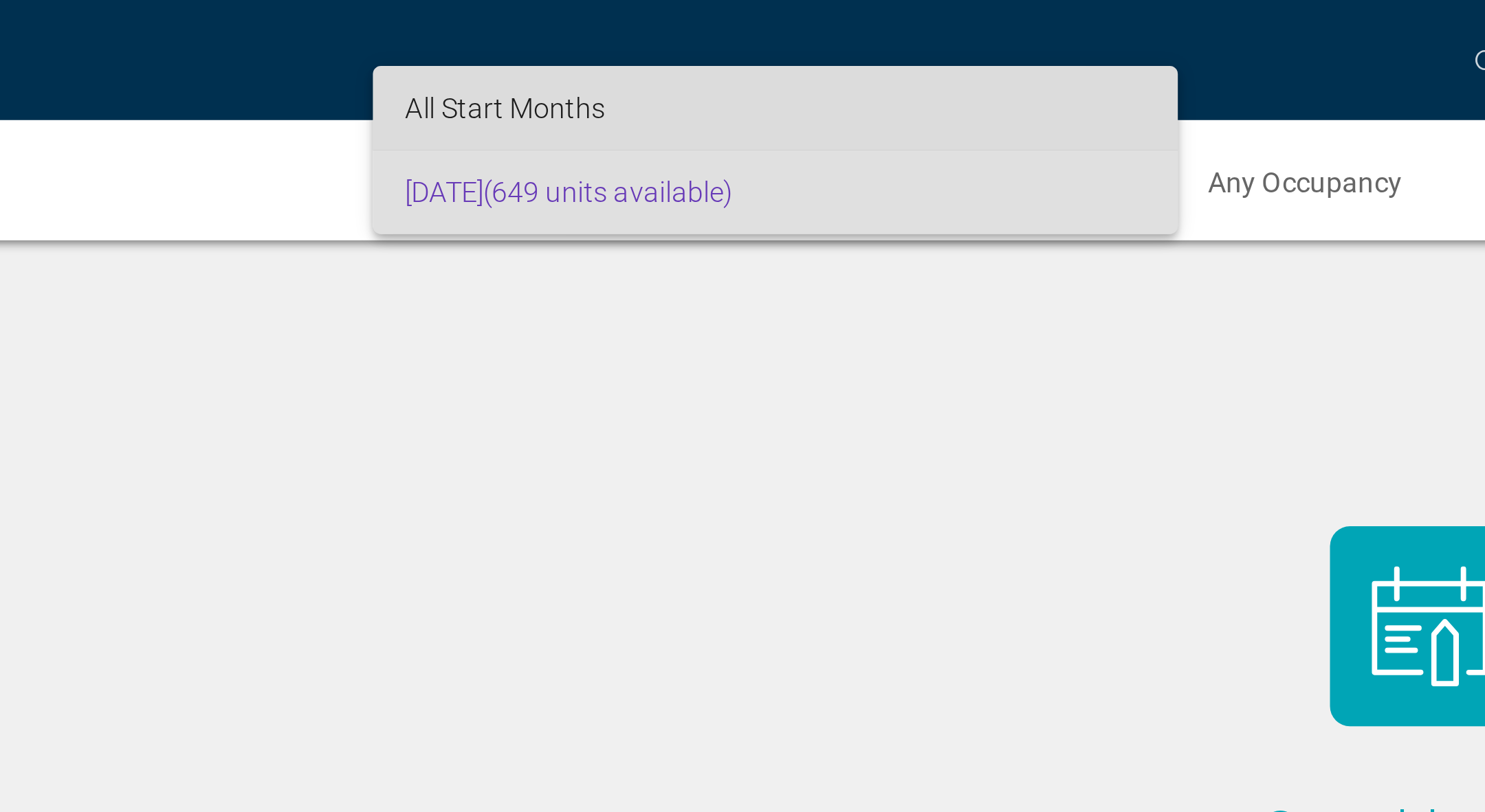
click at [344, 40] on span "All Start Months" at bounding box center [338, 37] width 68 height 11
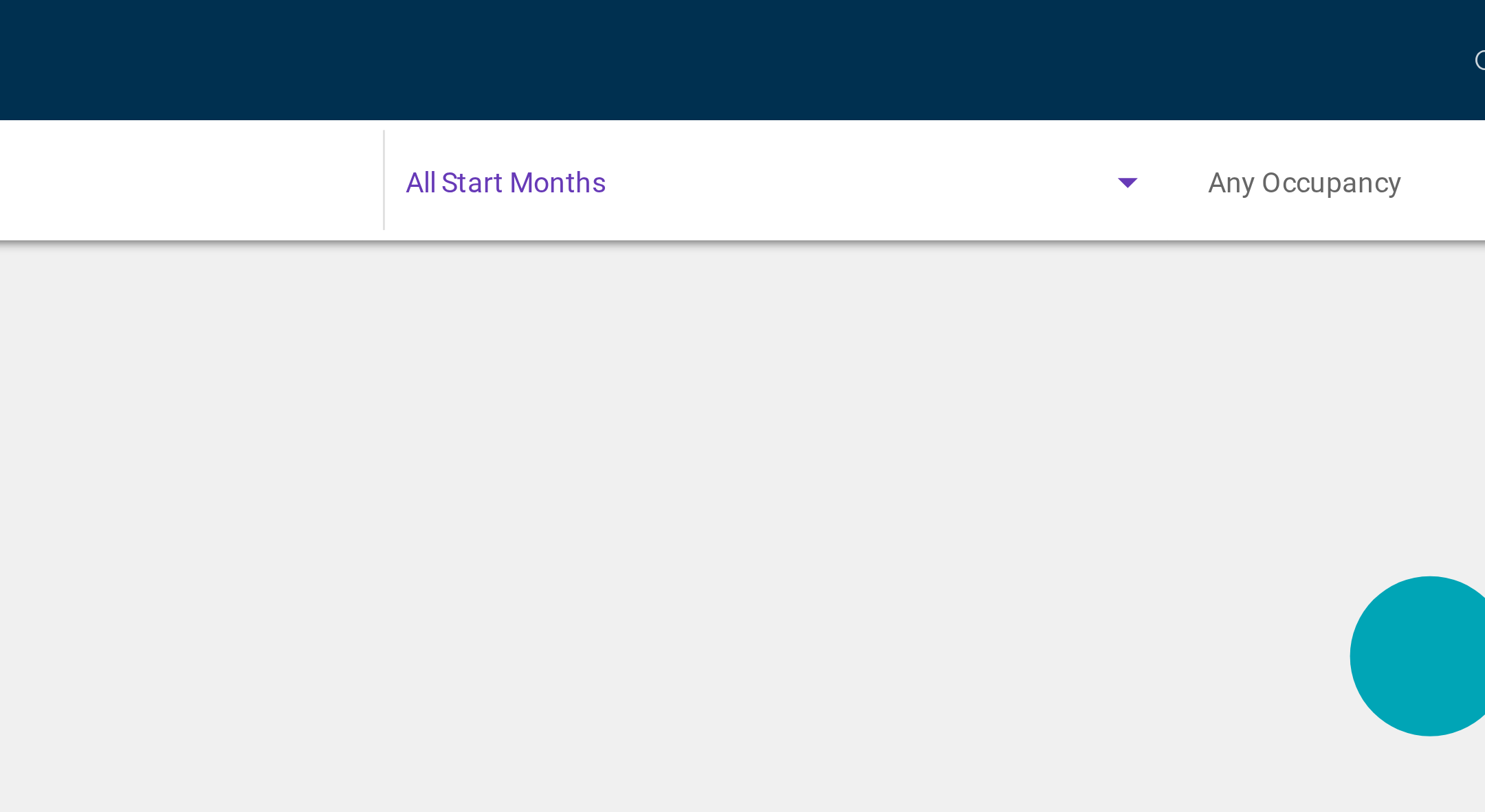
click at [396, 70] on span "Search widget" at bounding box center [425, 66] width 242 height 11
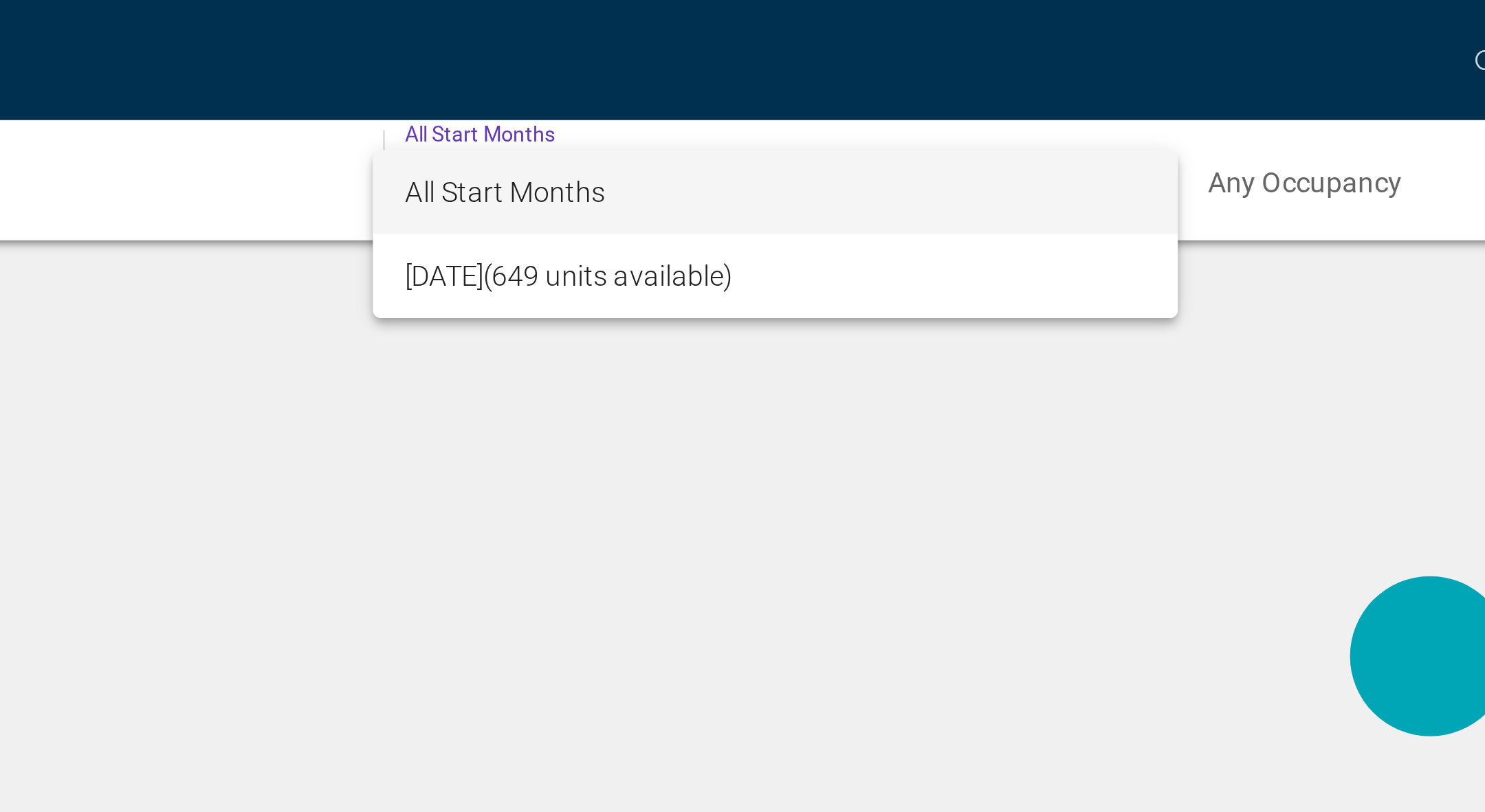
click at [444, 134] on div at bounding box center [742, 406] width 1485 height 812
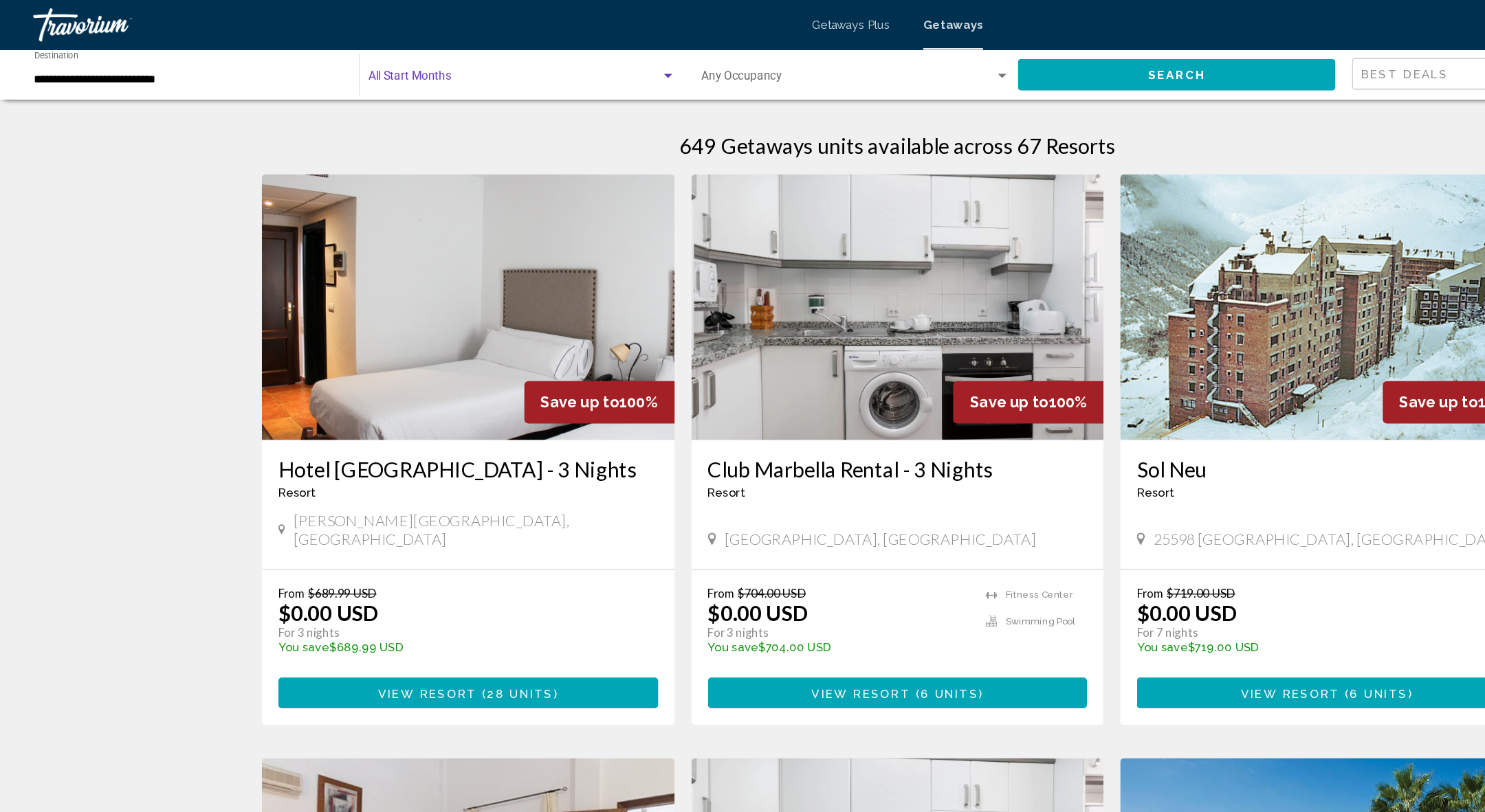
click at [371, 66] on span "Search widget" at bounding box center [425, 66] width 242 height 11
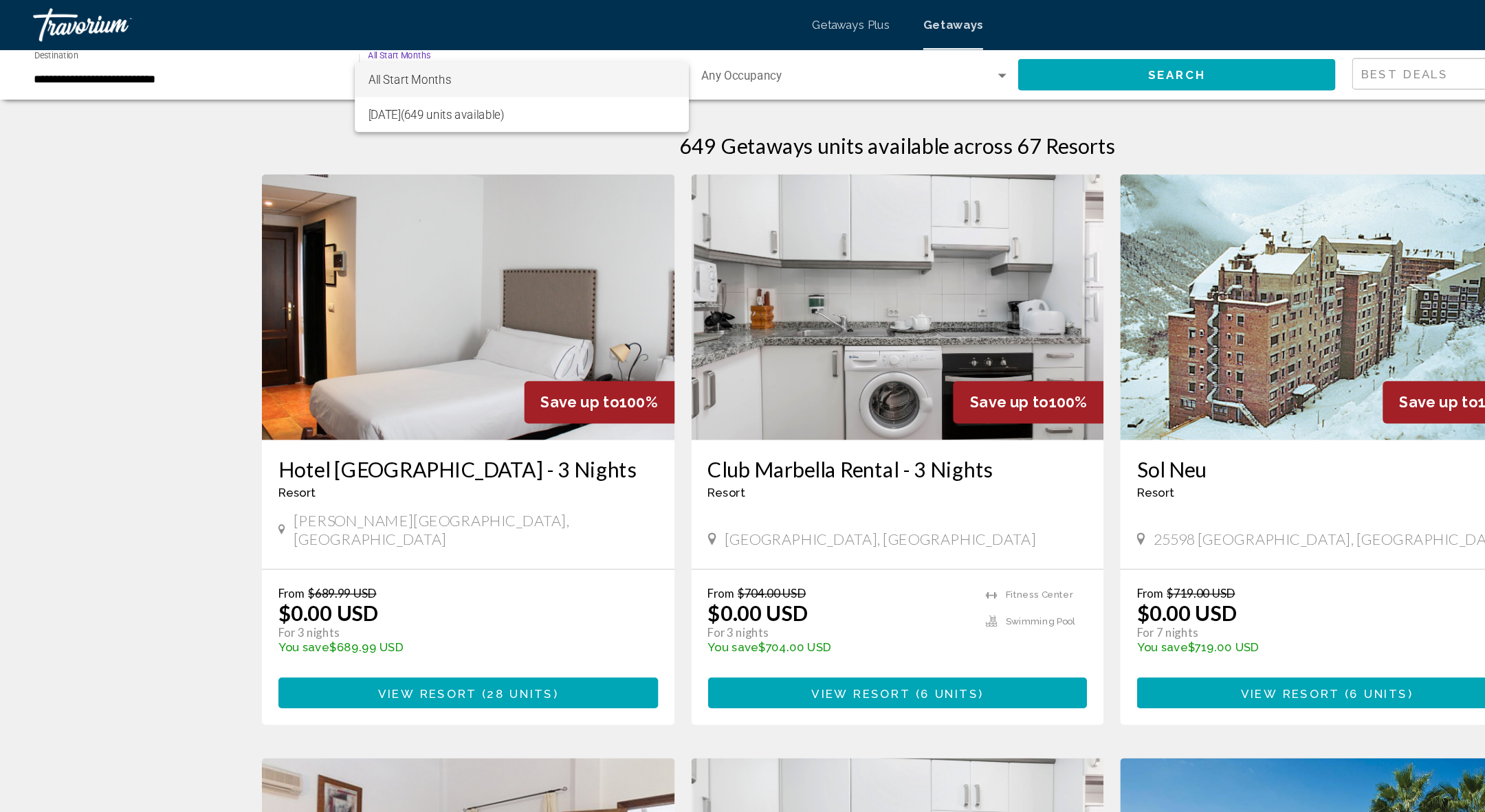
click at [960, 58] on div at bounding box center [742, 406] width 1485 height 812
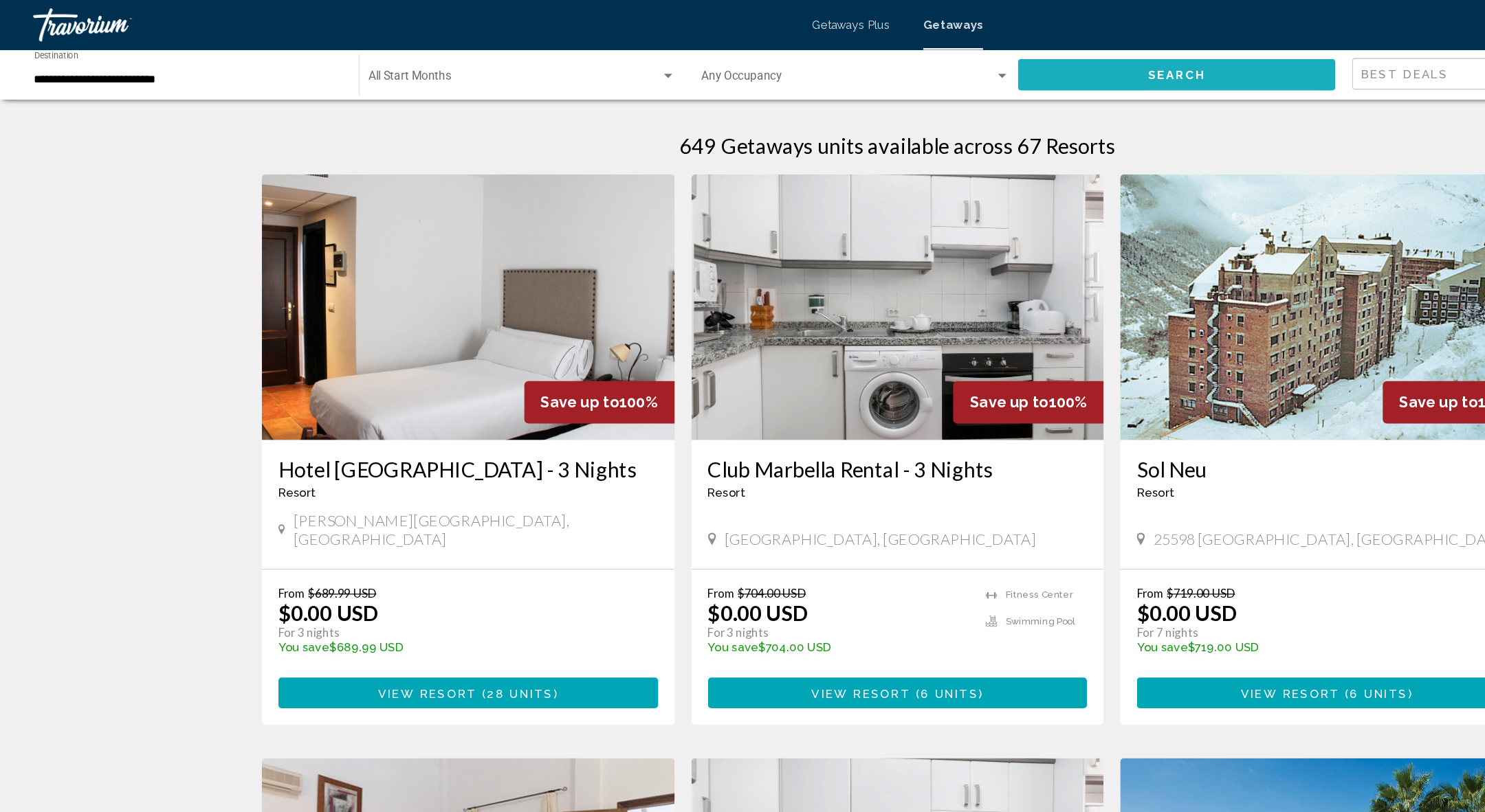
click at [953, 61] on span "Search" at bounding box center [974, 62] width 48 height 11
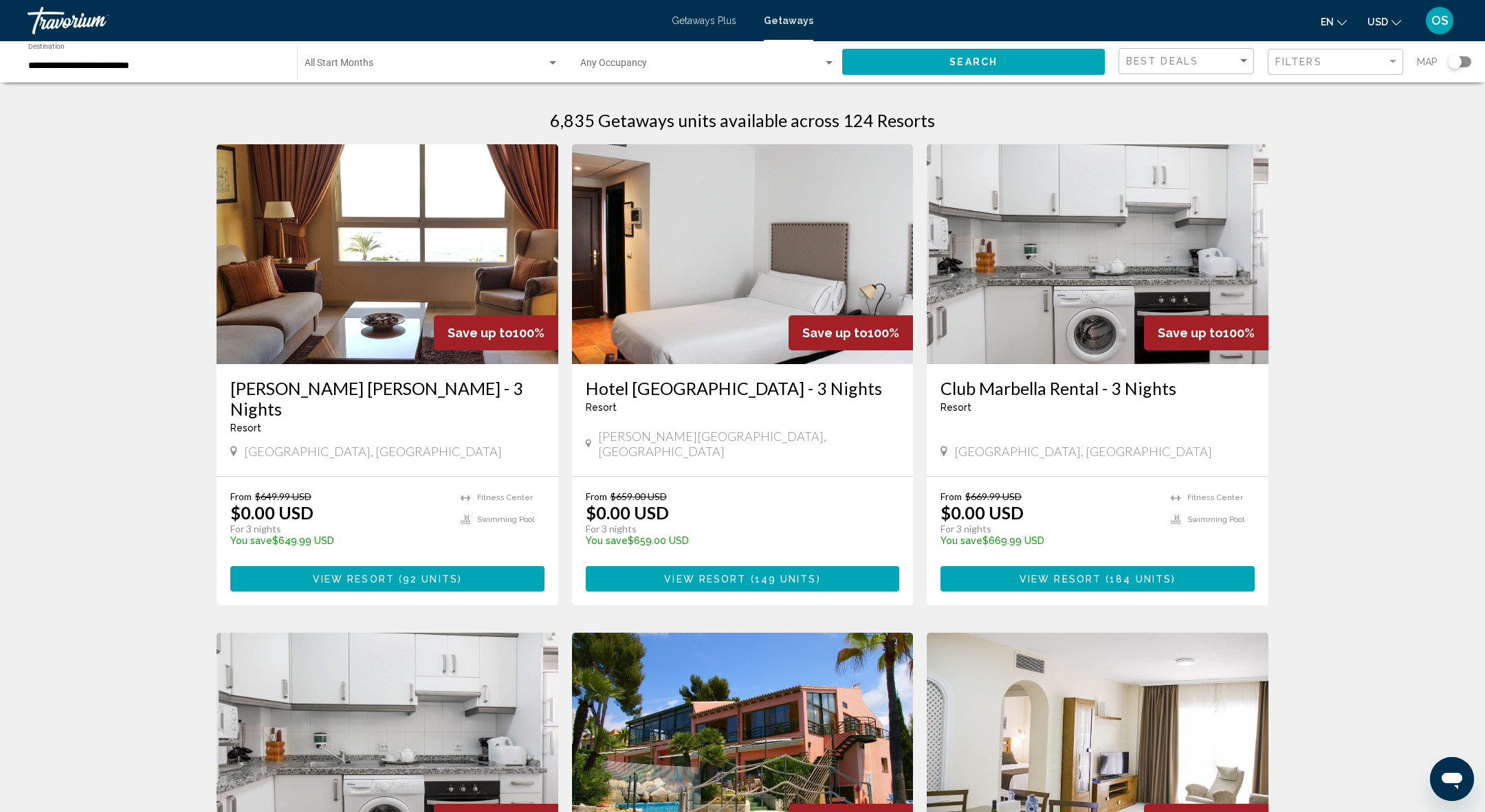
click at [1466, 62] on div "Search widget" at bounding box center [1459, 62] width 23 height 11
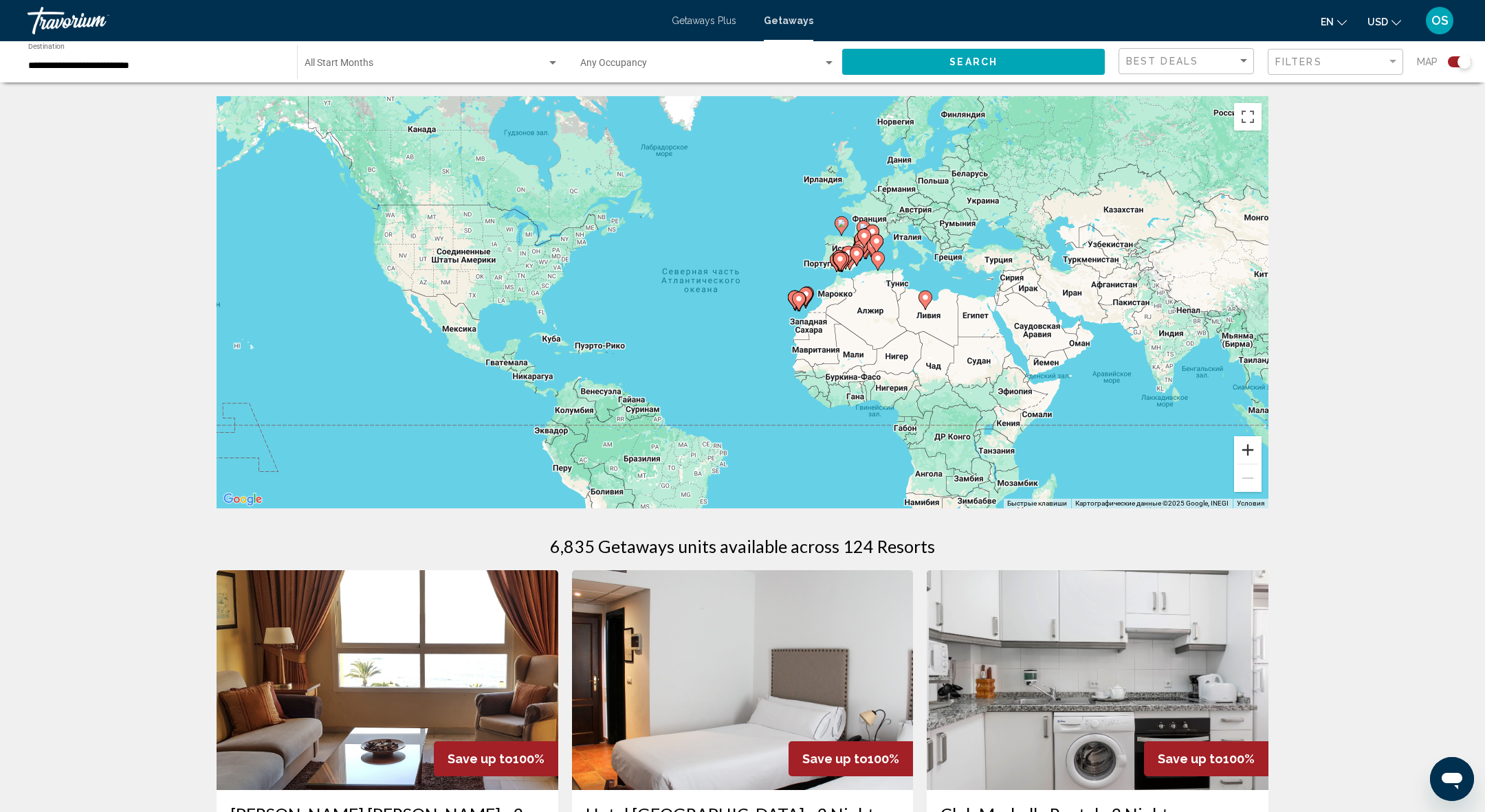
click at [1254, 443] on button "Увеличить" at bounding box center [1248, 450] width 28 height 28
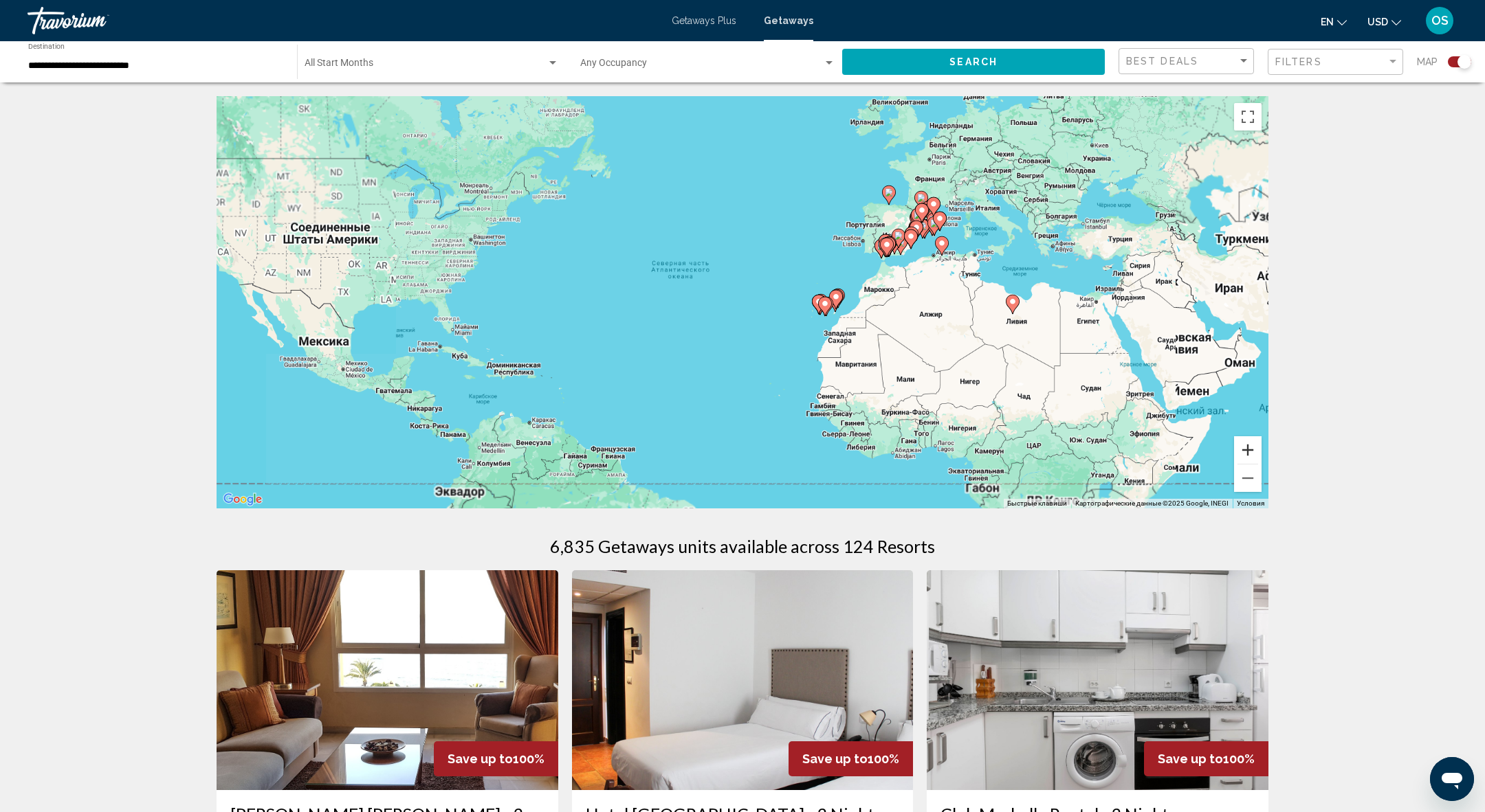
click at [1254, 443] on button "Увеличить" at bounding box center [1248, 450] width 28 height 28
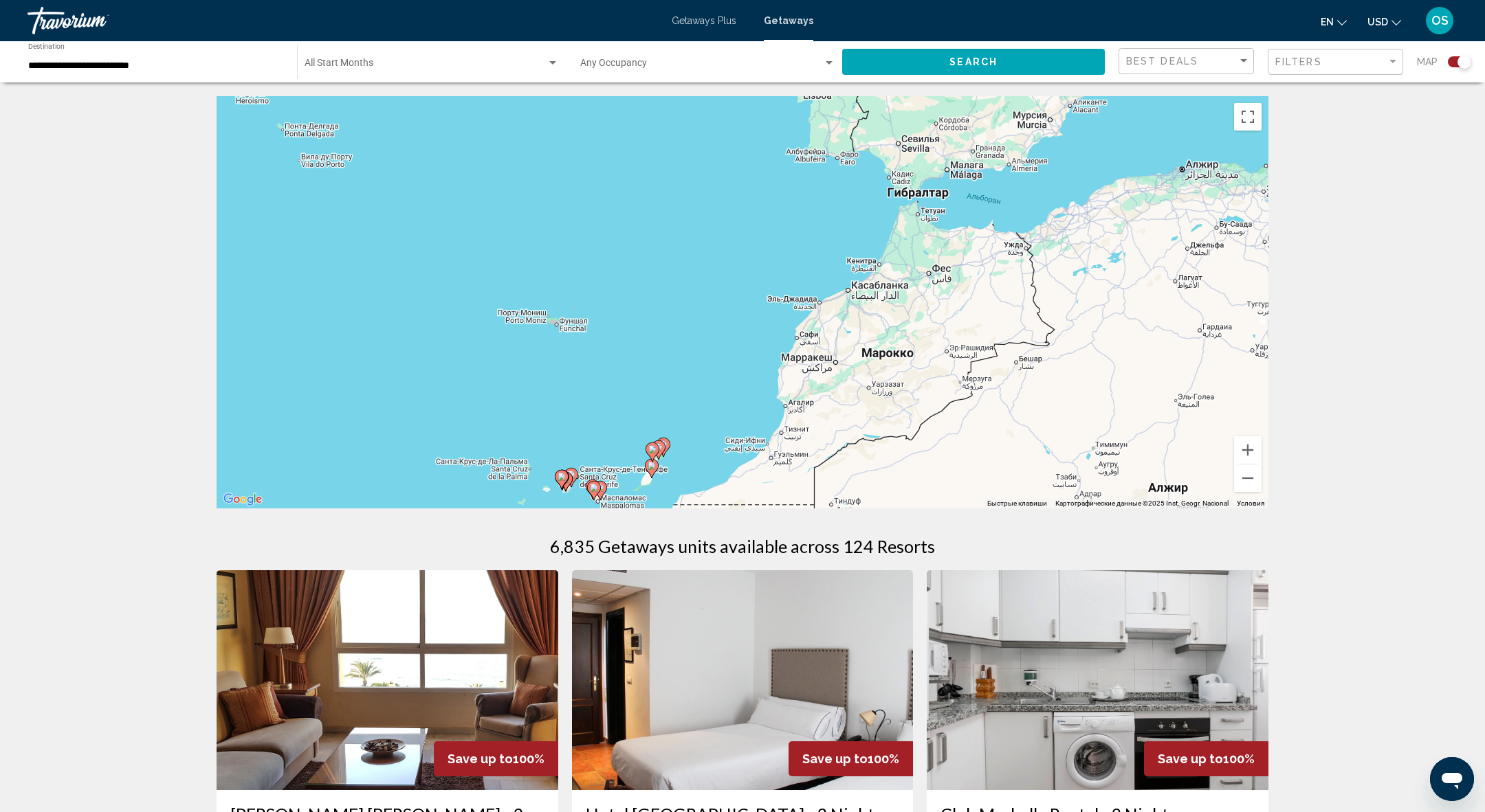
drag, startPoint x: 1170, startPoint y: 210, endPoint x: 575, endPoint y: 329, distance: 606.8
click at [575, 329] on div "Чтобы активировать перетаскивание с помощью клавиатуры, нажмите Alt + Ввод. Пос…" at bounding box center [742, 302] width 1052 height 412
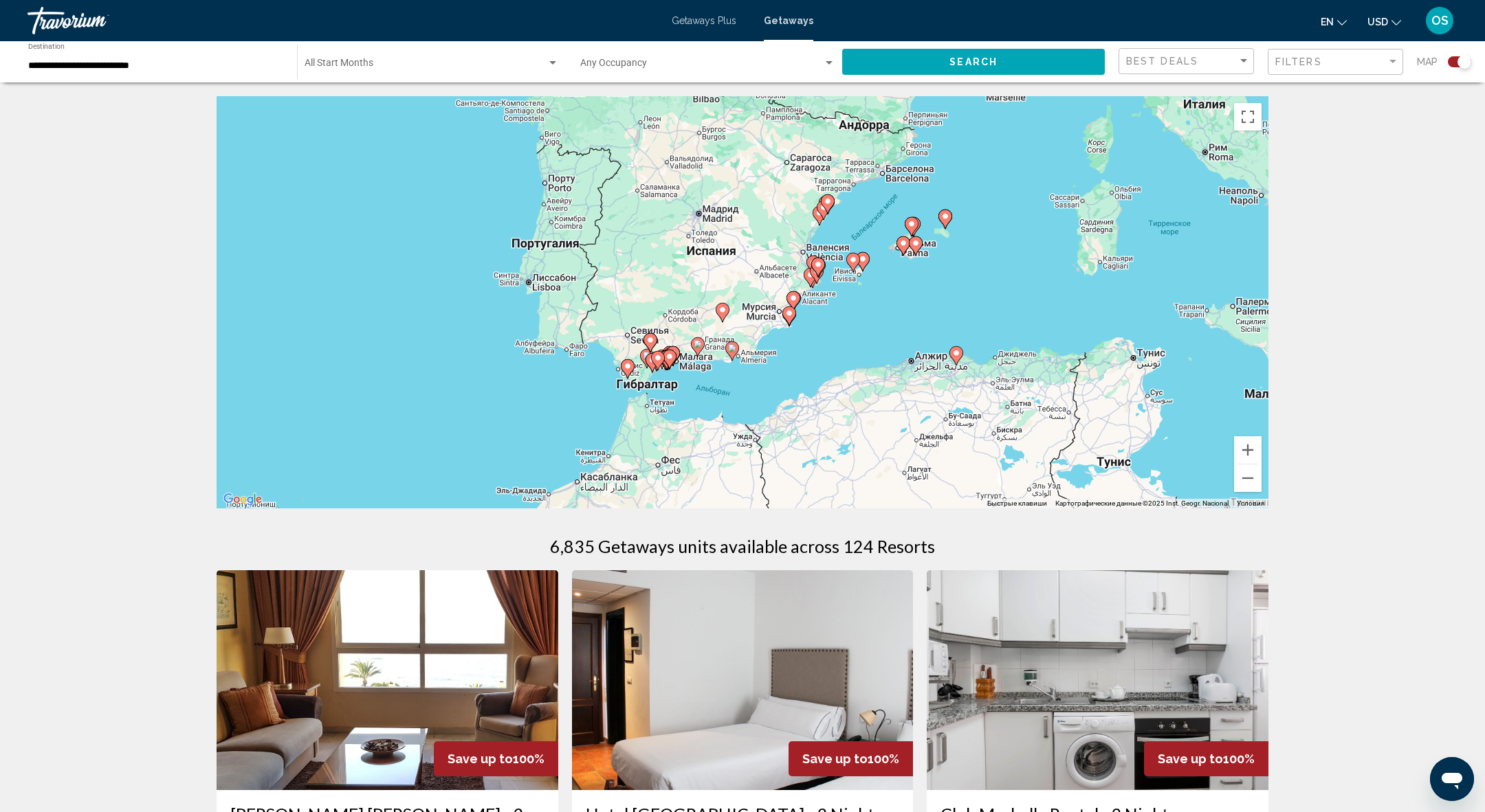
drag, startPoint x: 1022, startPoint y: 171, endPoint x: 750, endPoint y: 363, distance: 332.9
click at [750, 363] on div "Чтобы активировать перетаскивание с помощью клавиатуры, нажмите Alt + Ввод. Пос…" at bounding box center [742, 302] width 1052 height 412
click at [1245, 442] on button "Увеличить" at bounding box center [1248, 450] width 28 height 28
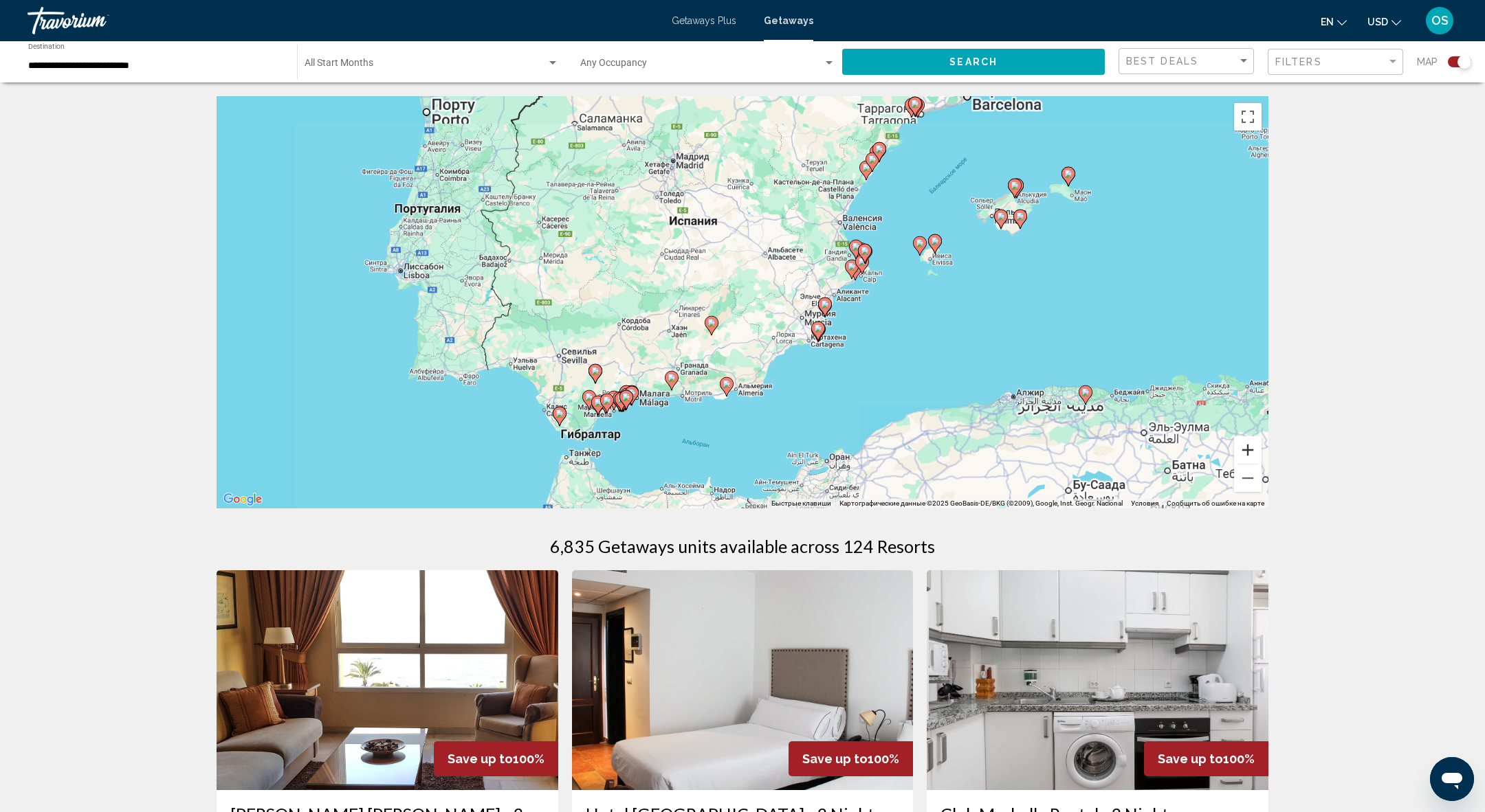
click at [1245, 442] on button "Увеличить" at bounding box center [1248, 450] width 28 height 28
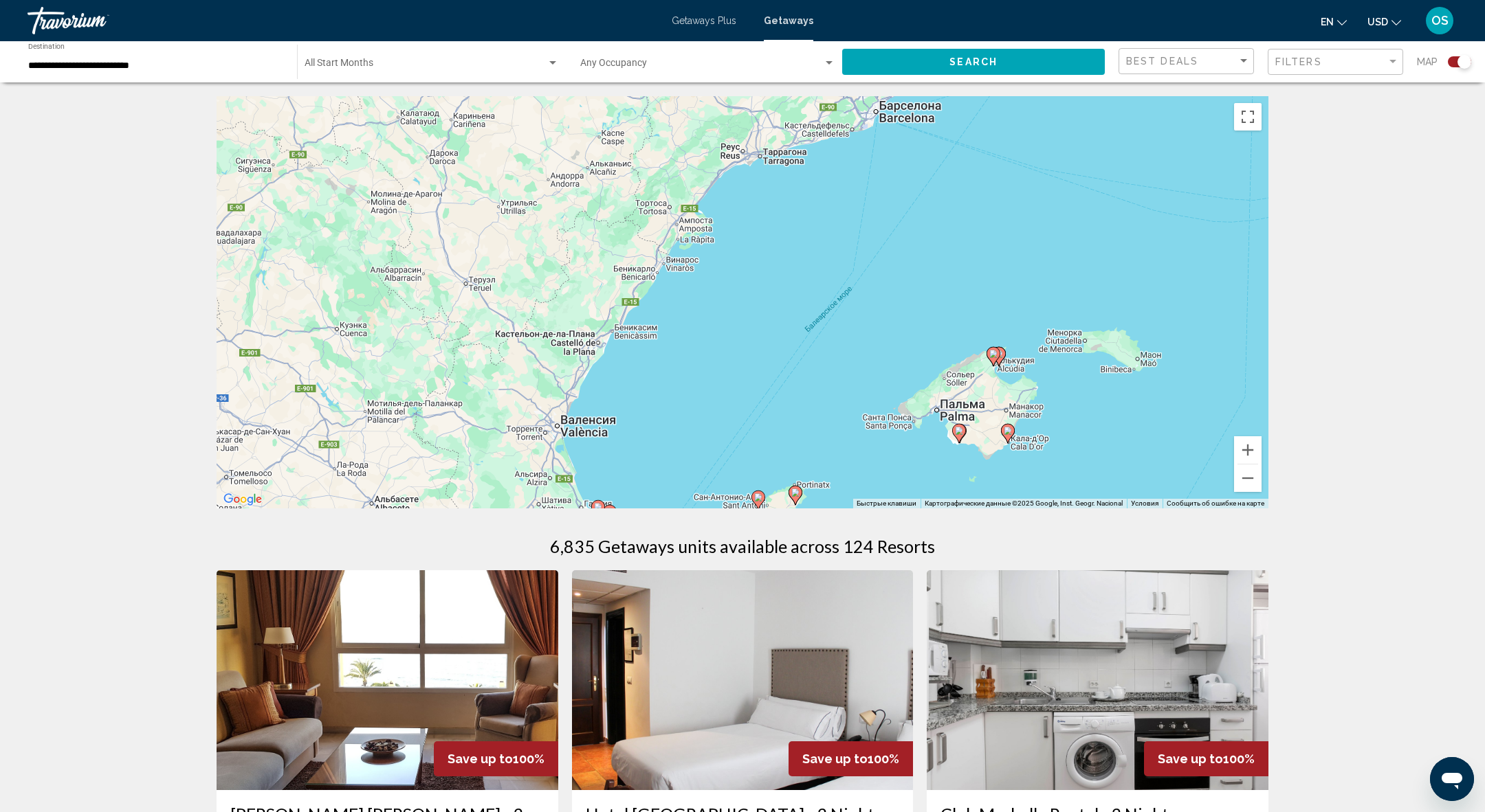
drag, startPoint x: 1151, startPoint y: 158, endPoint x: 723, endPoint y: 481, distance: 536.2
click at [722, 481] on div "Чтобы активировать перетаскивание с помощью клавиатуры, нажмите Alt + Ввод. Пос…" at bounding box center [742, 302] width 1052 height 412
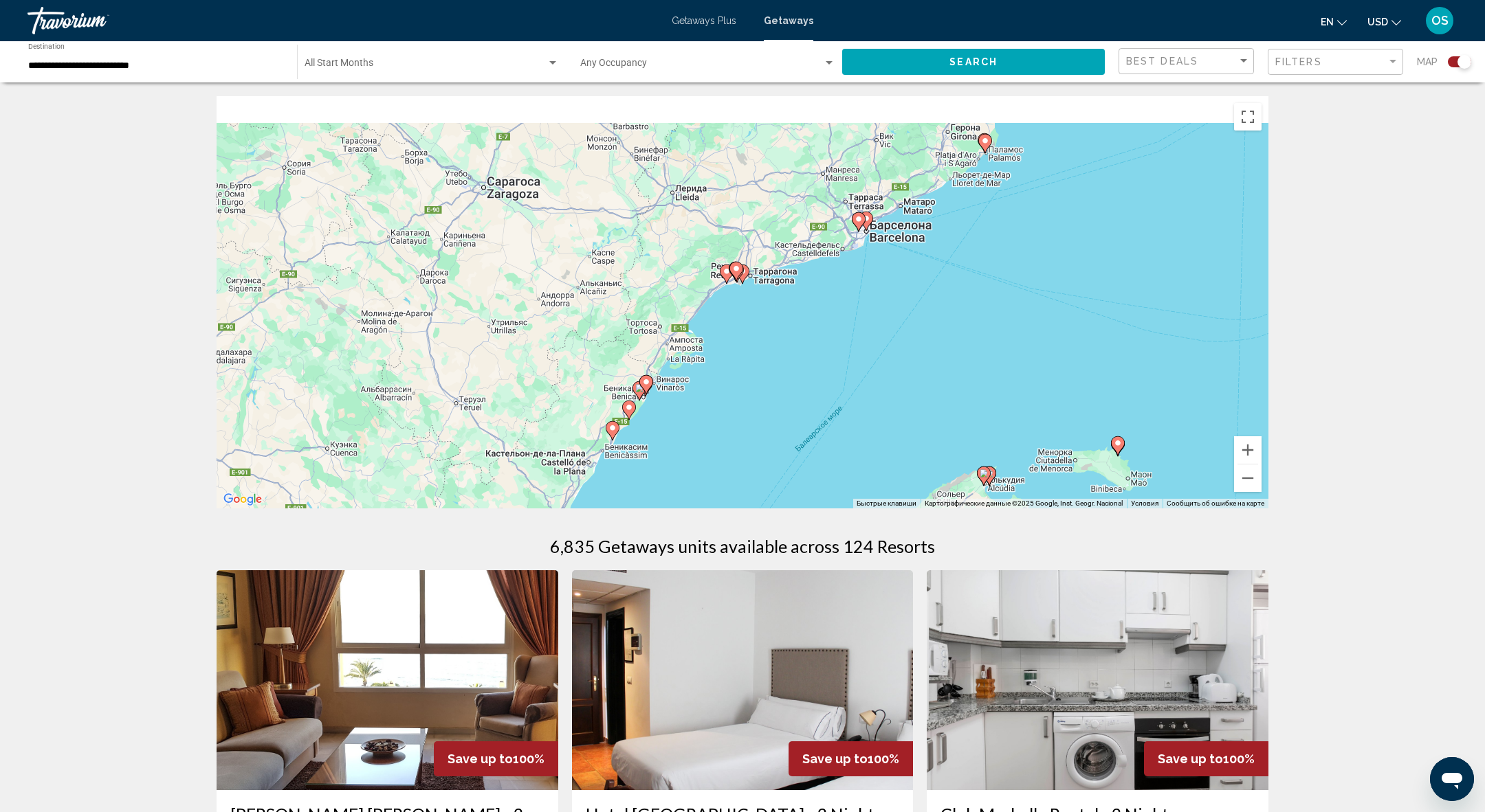
drag, startPoint x: 825, startPoint y: 225, endPoint x: 814, endPoint y: 364, distance: 139.4
click at [814, 365] on div "Чтобы активировать перетаскивание с помощью клавиатуры, нажмите Alt + Ввод. Пос…" at bounding box center [742, 302] width 1052 height 412
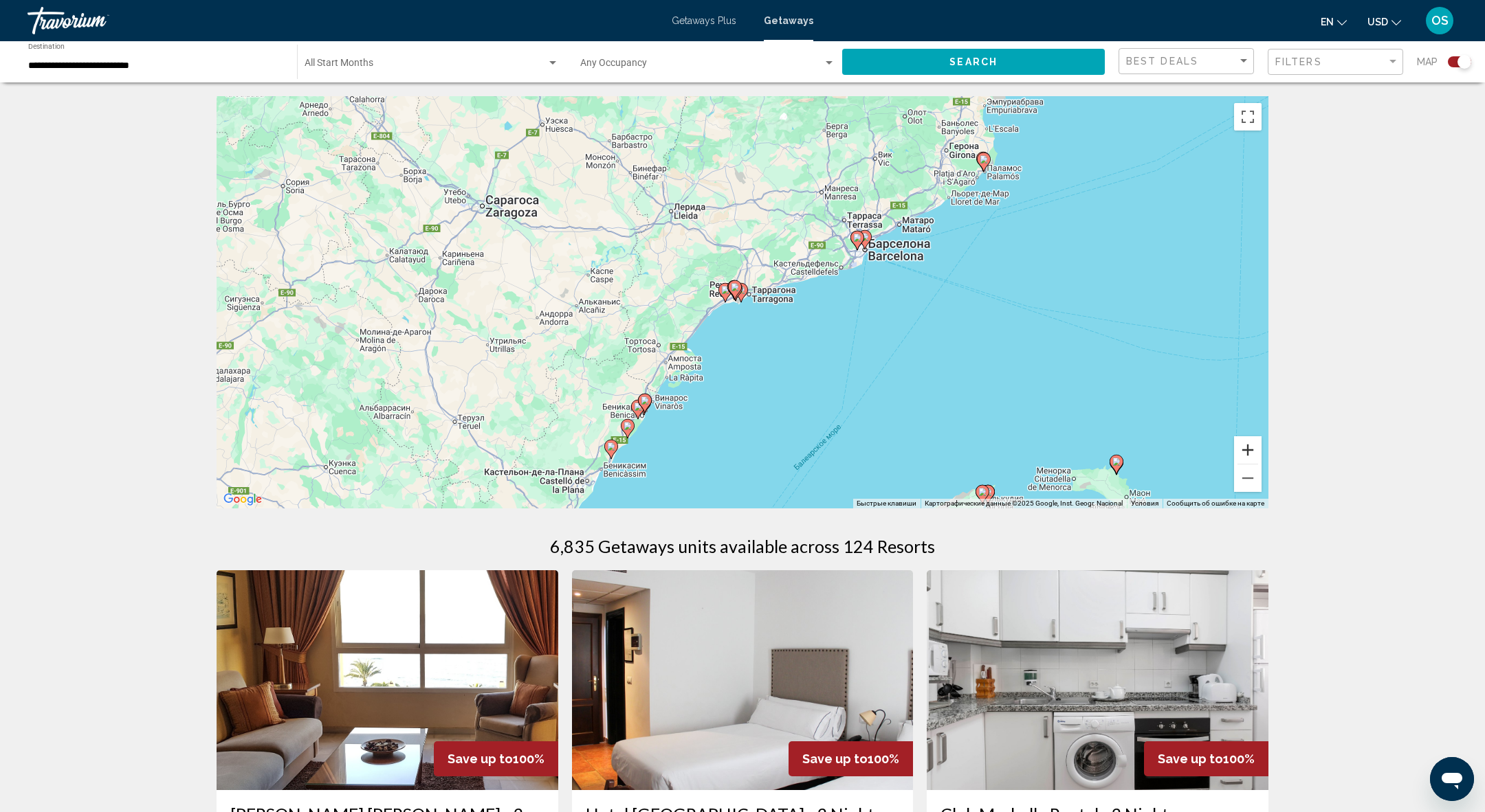
click at [1243, 457] on button "Увеличить" at bounding box center [1248, 450] width 28 height 28
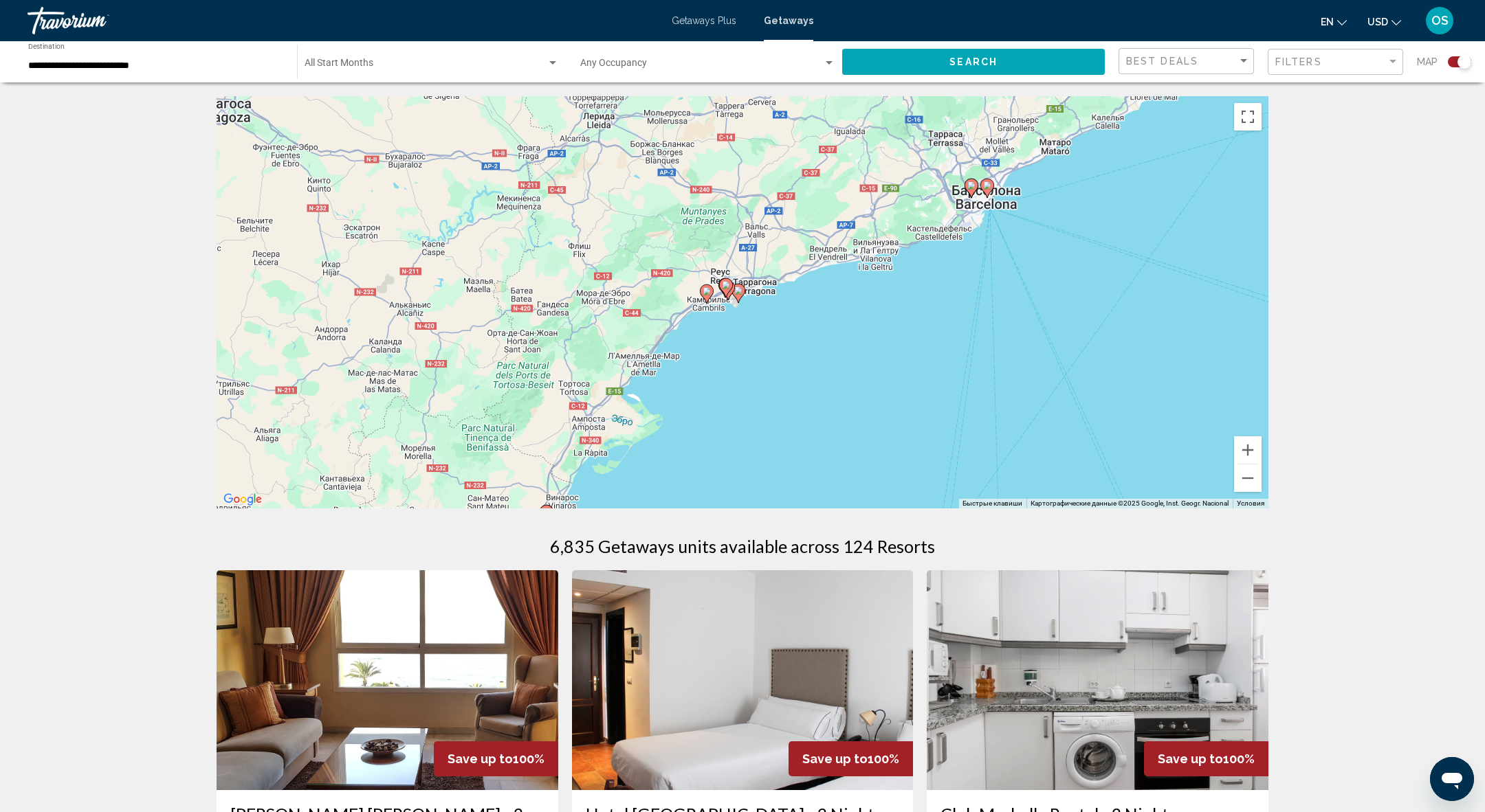
click at [709, 294] on image "Main content" at bounding box center [706, 291] width 8 height 8
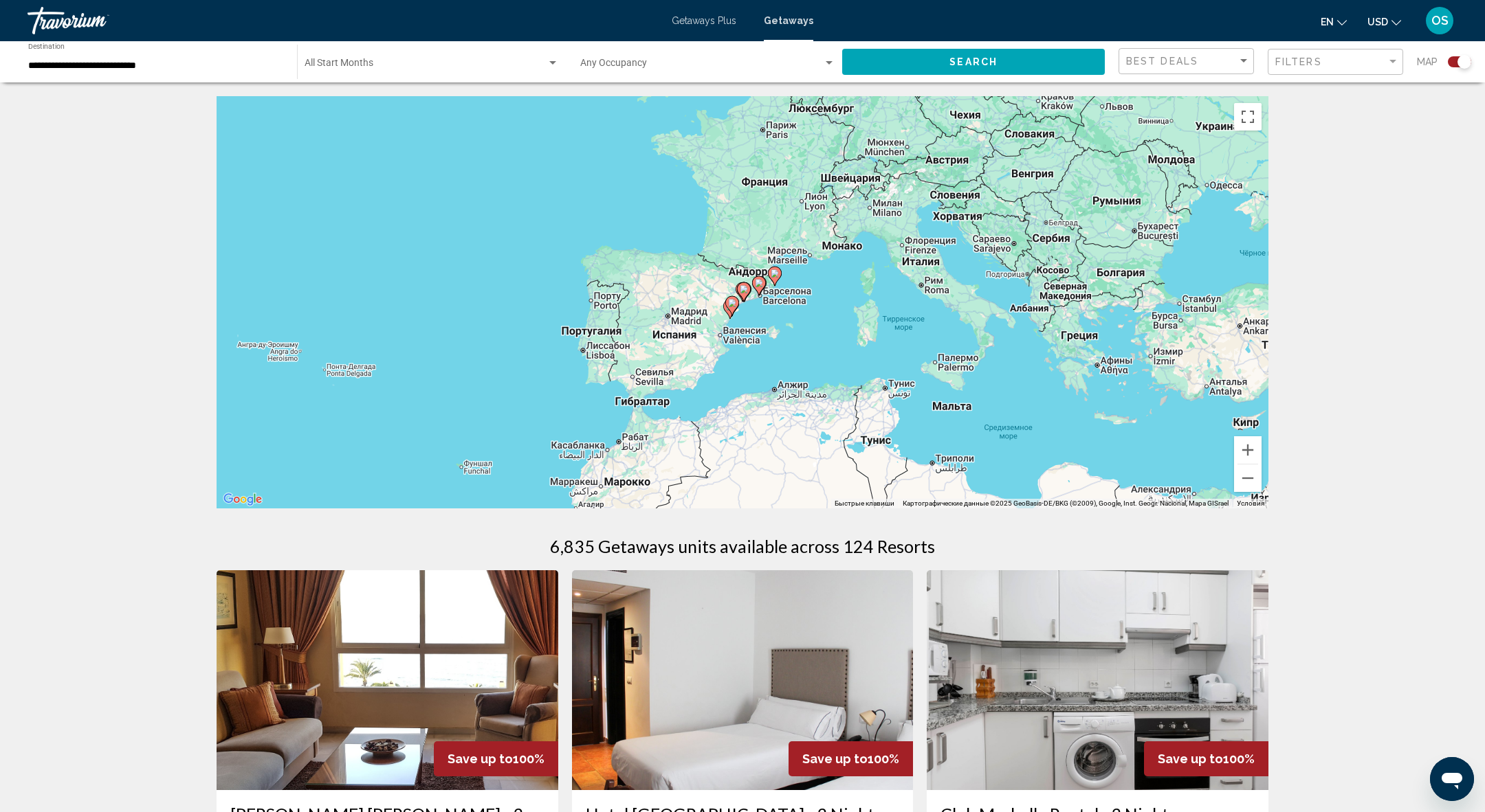
click at [742, 288] on image "Main content" at bounding box center [743, 289] width 8 height 8
type input "**********"
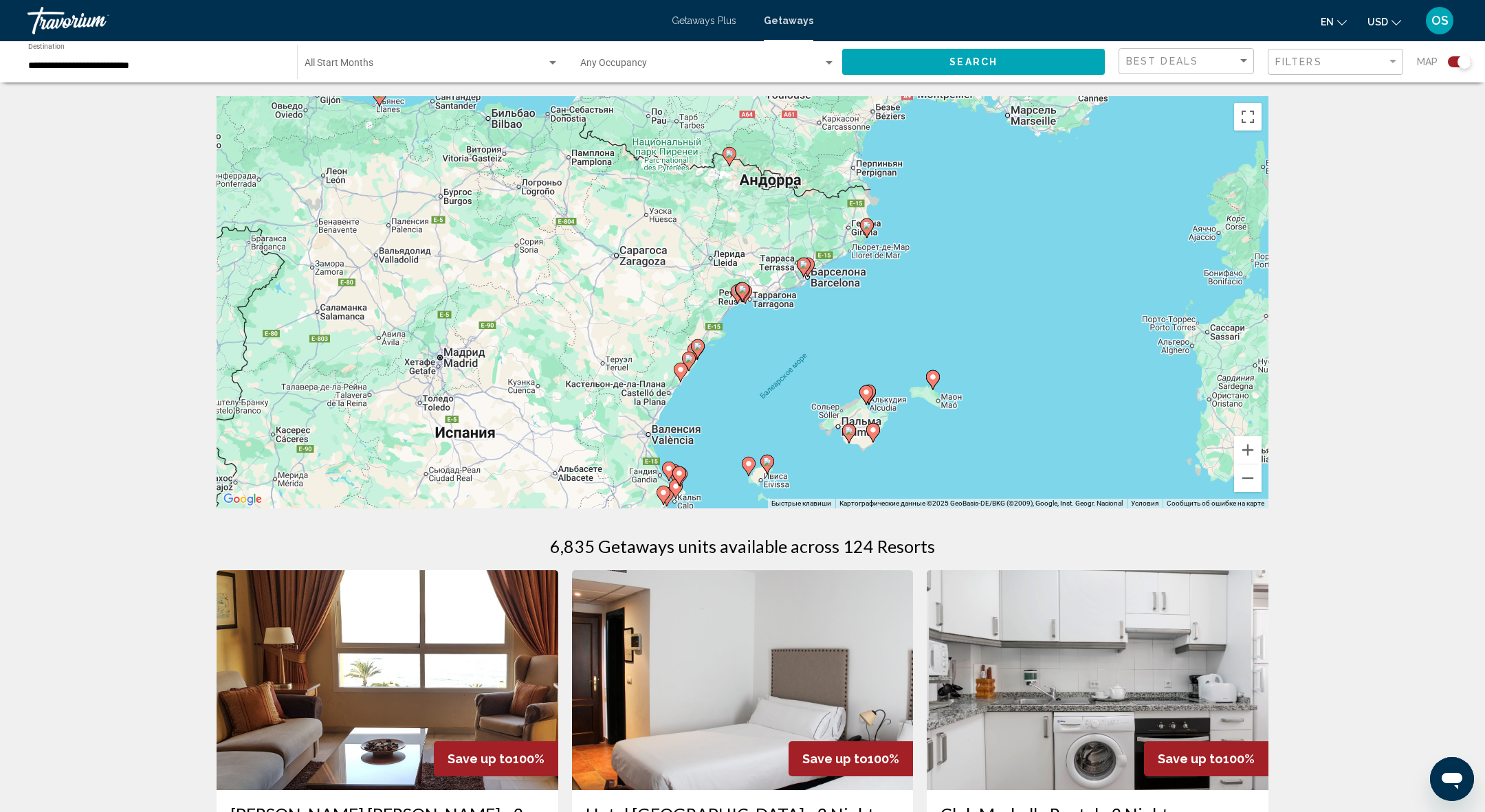
click at [733, 295] on icon "Main content" at bounding box center [737, 294] width 12 height 18
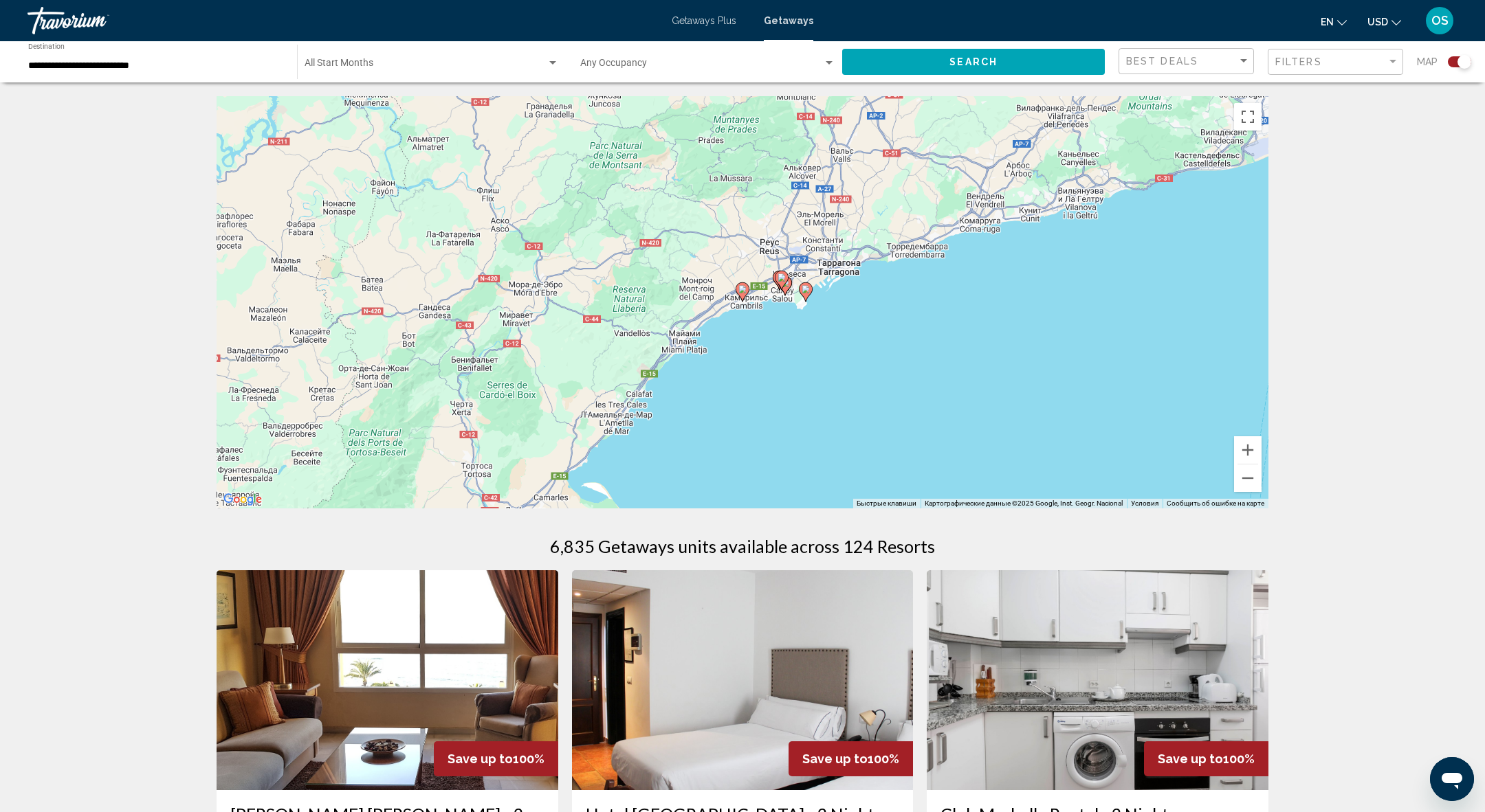
click at [743, 292] on image "Main content" at bounding box center [742, 289] width 8 height 8
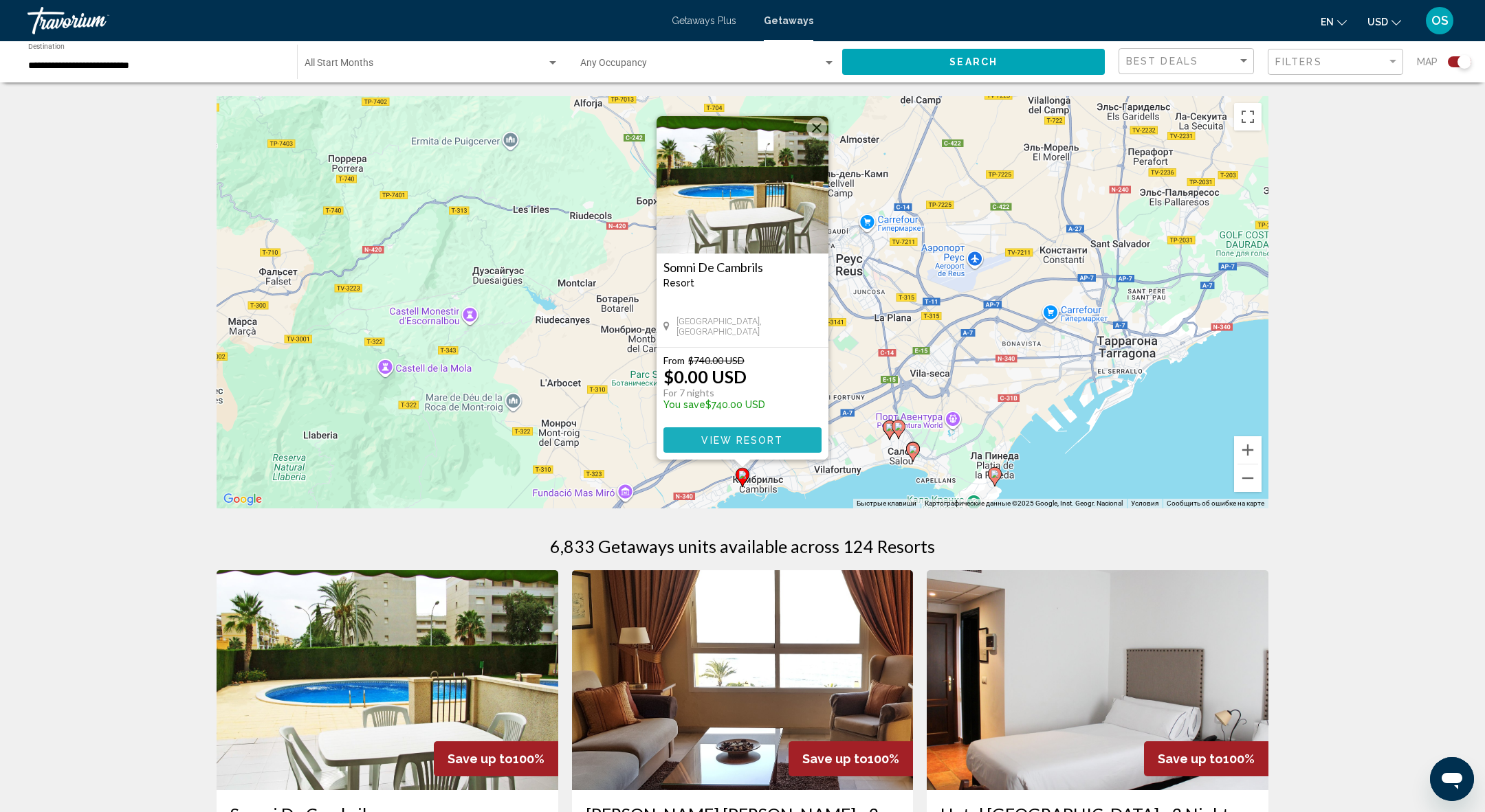
click at [730, 429] on button "View Resort" at bounding box center [742, 440] width 158 height 26
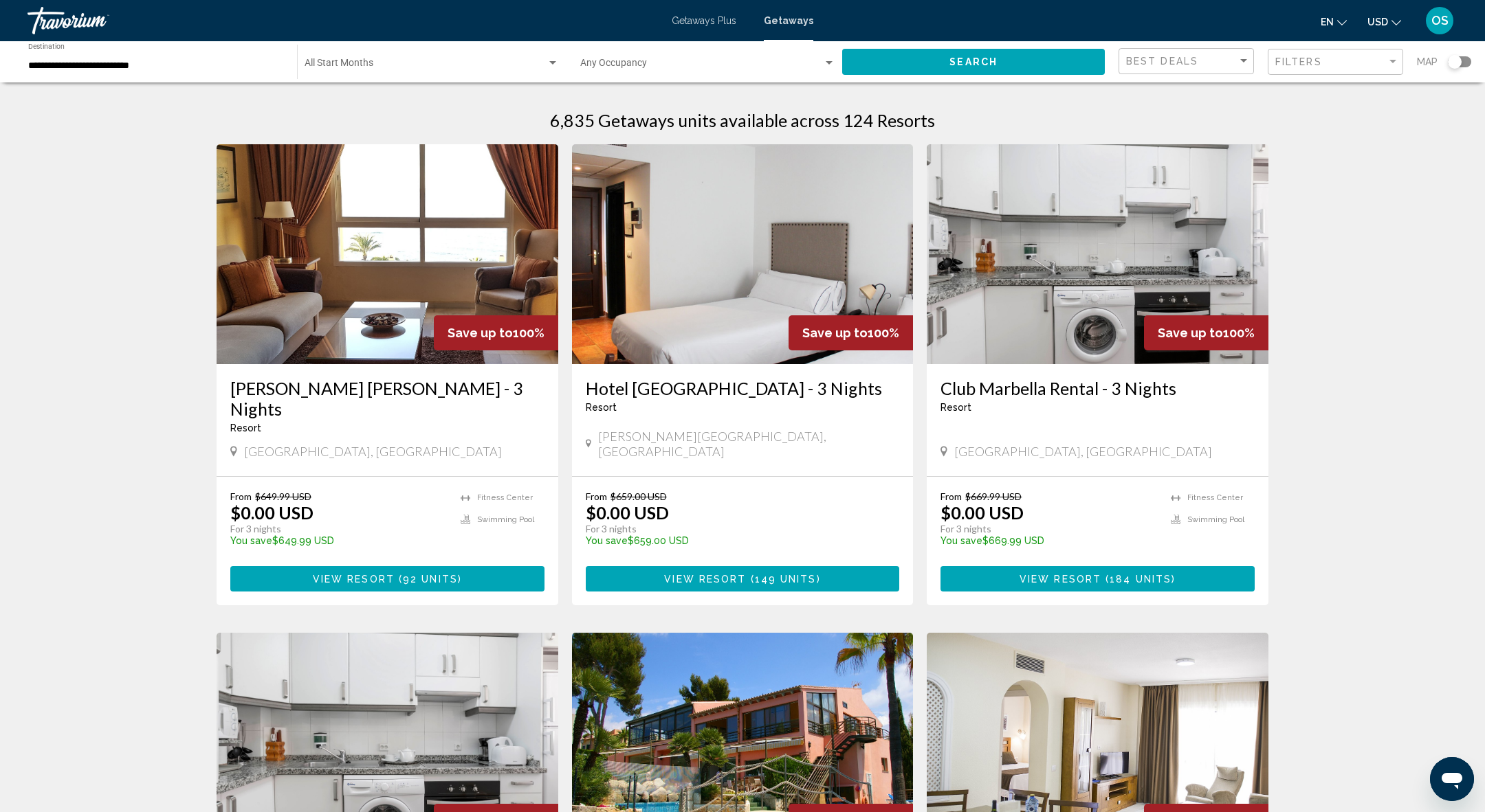
scroll to position [792, 0]
